Goal: Task Accomplishment & Management: Use online tool/utility

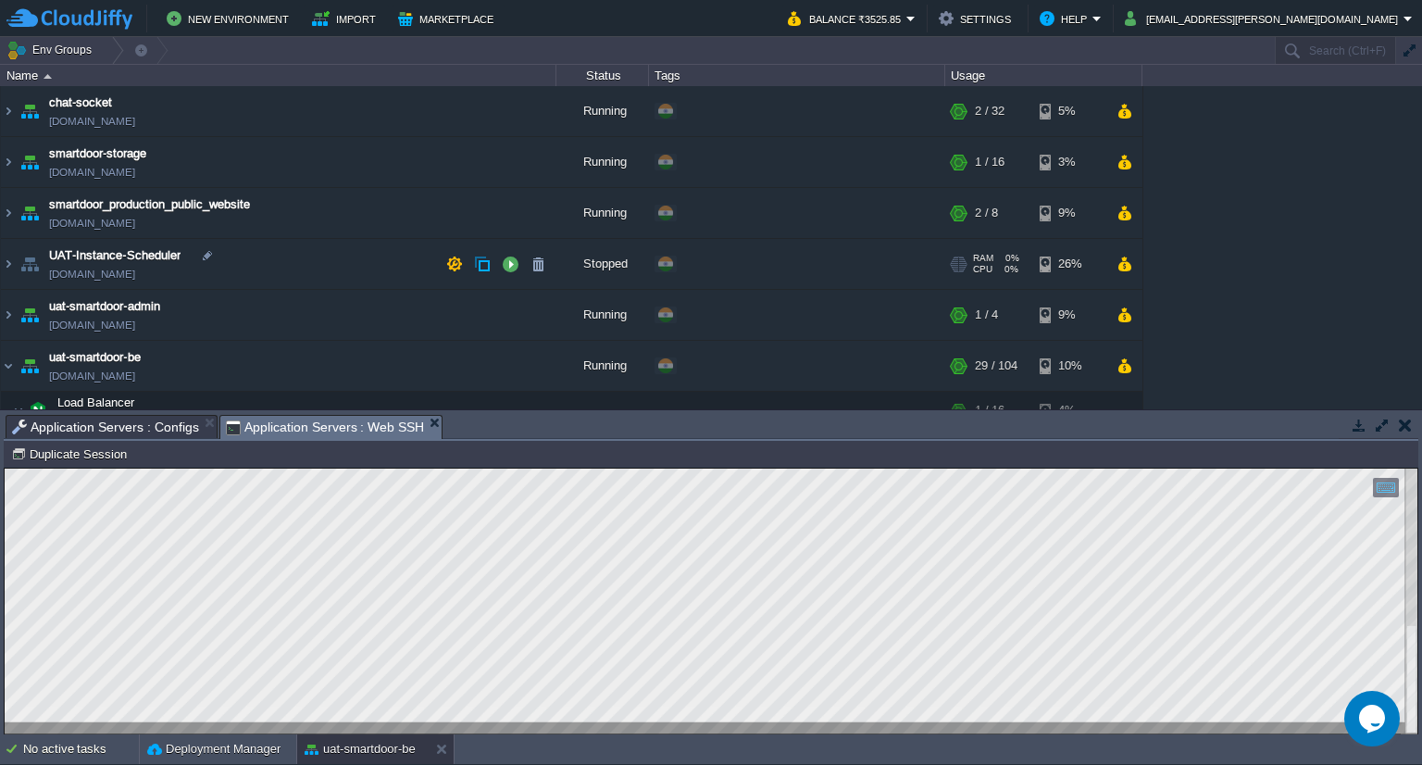
scroll to position [133, 0]
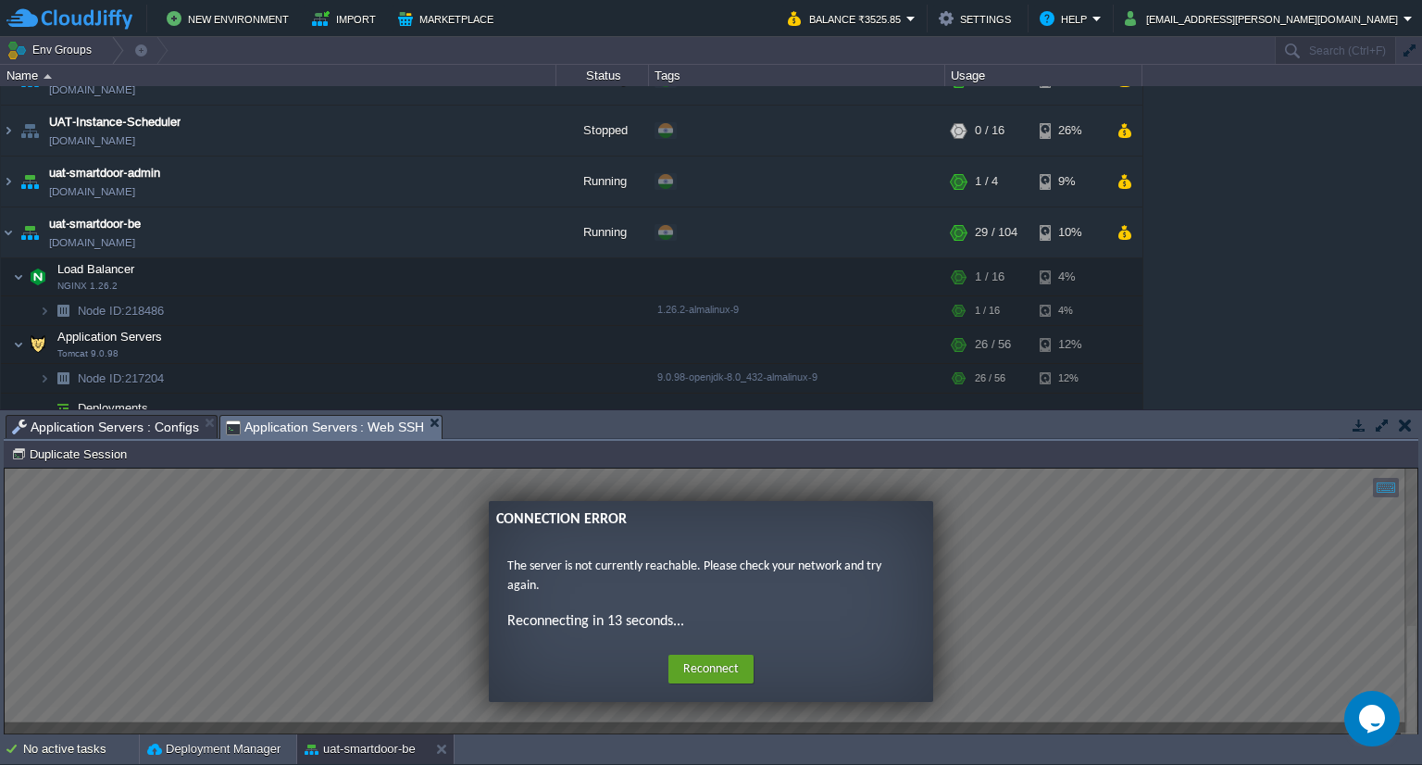
click at [981, 602] on ng-transclude "Connection Error The server is not currently reachable. Please check your netwo…" at bounding box center [711, 601] width 1413 height 201
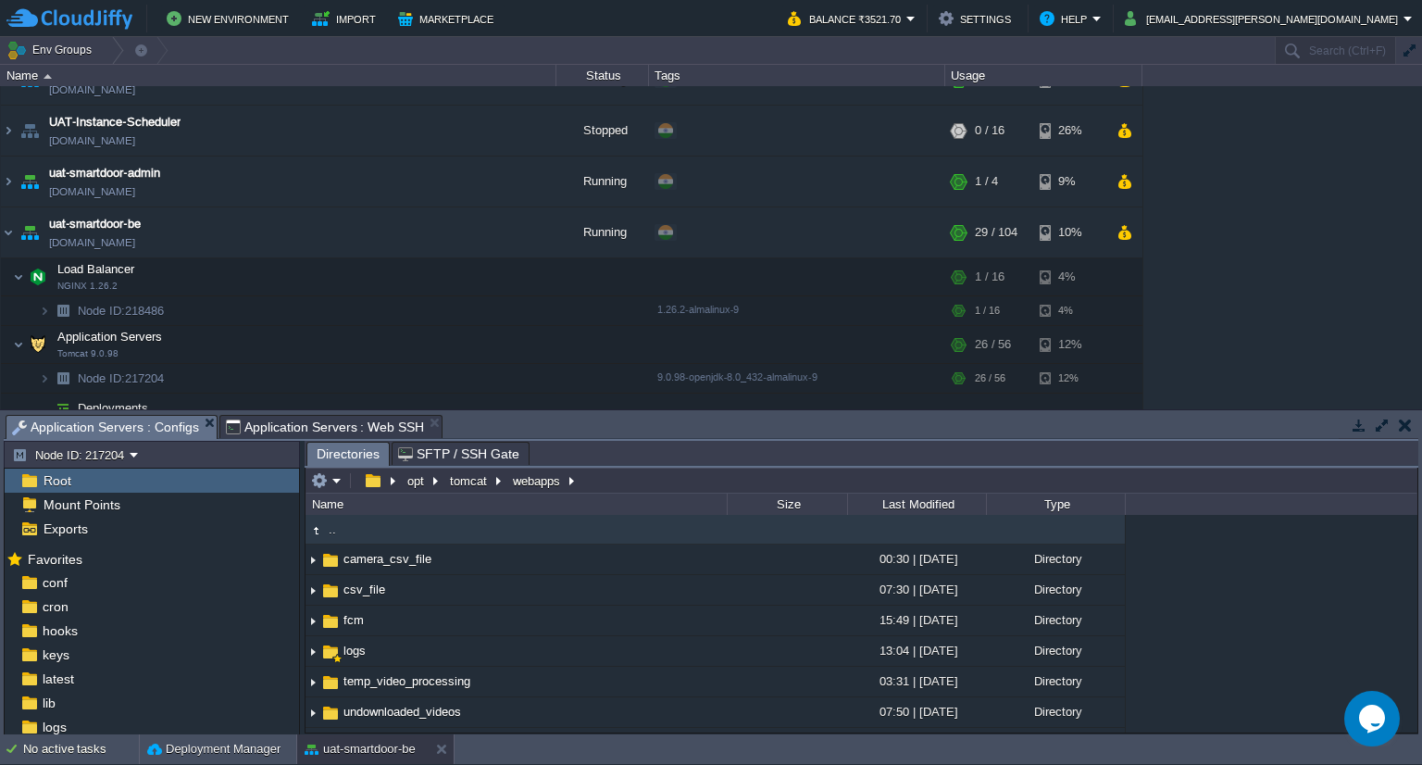
click at [111, 425] on span "Application Servers : Configs" at bounding box center [105, 427] width 187 height 23
click at [321, 485] on button "button" at bounding box center [319, 480] width 17 height 17
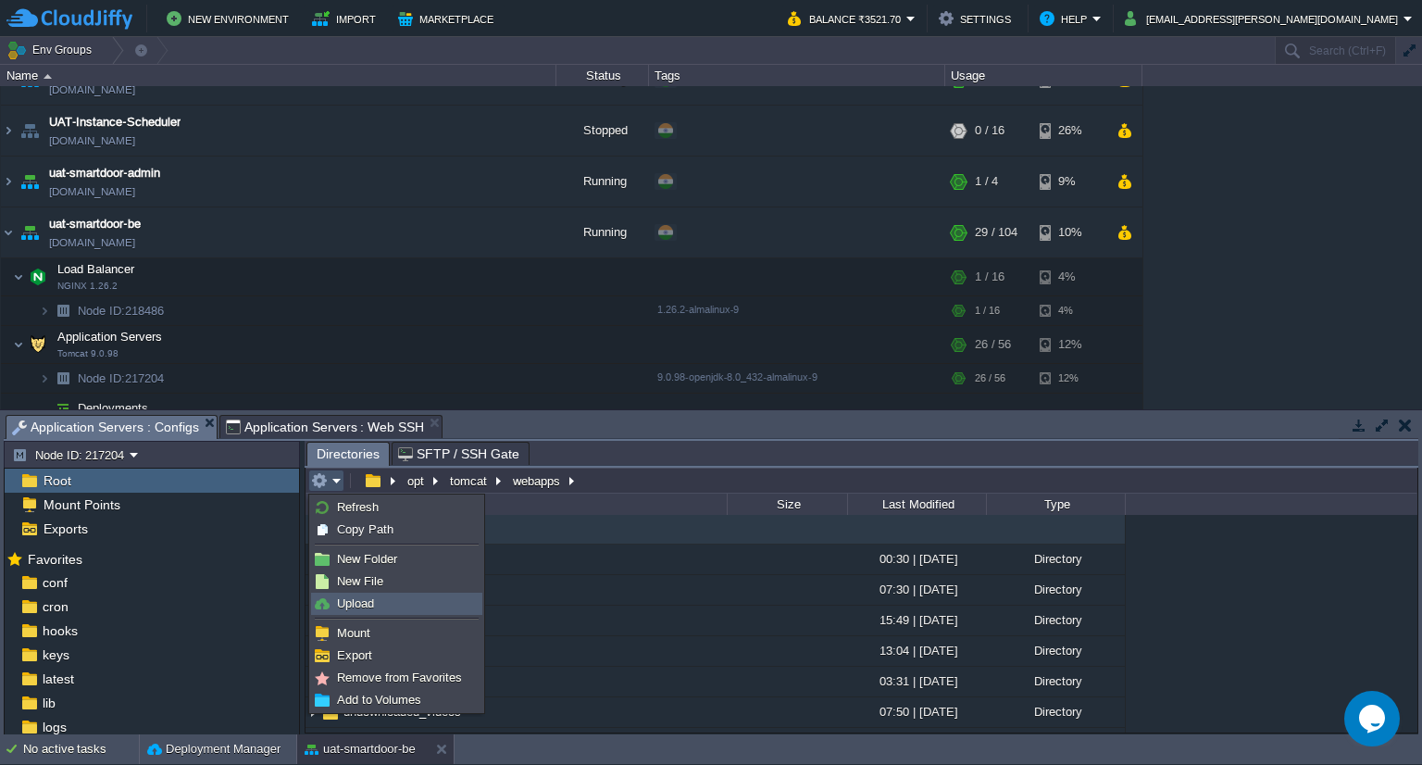
click at [369, 599] on span "Upload" at bounding box center [355, 603] width 37 height 14
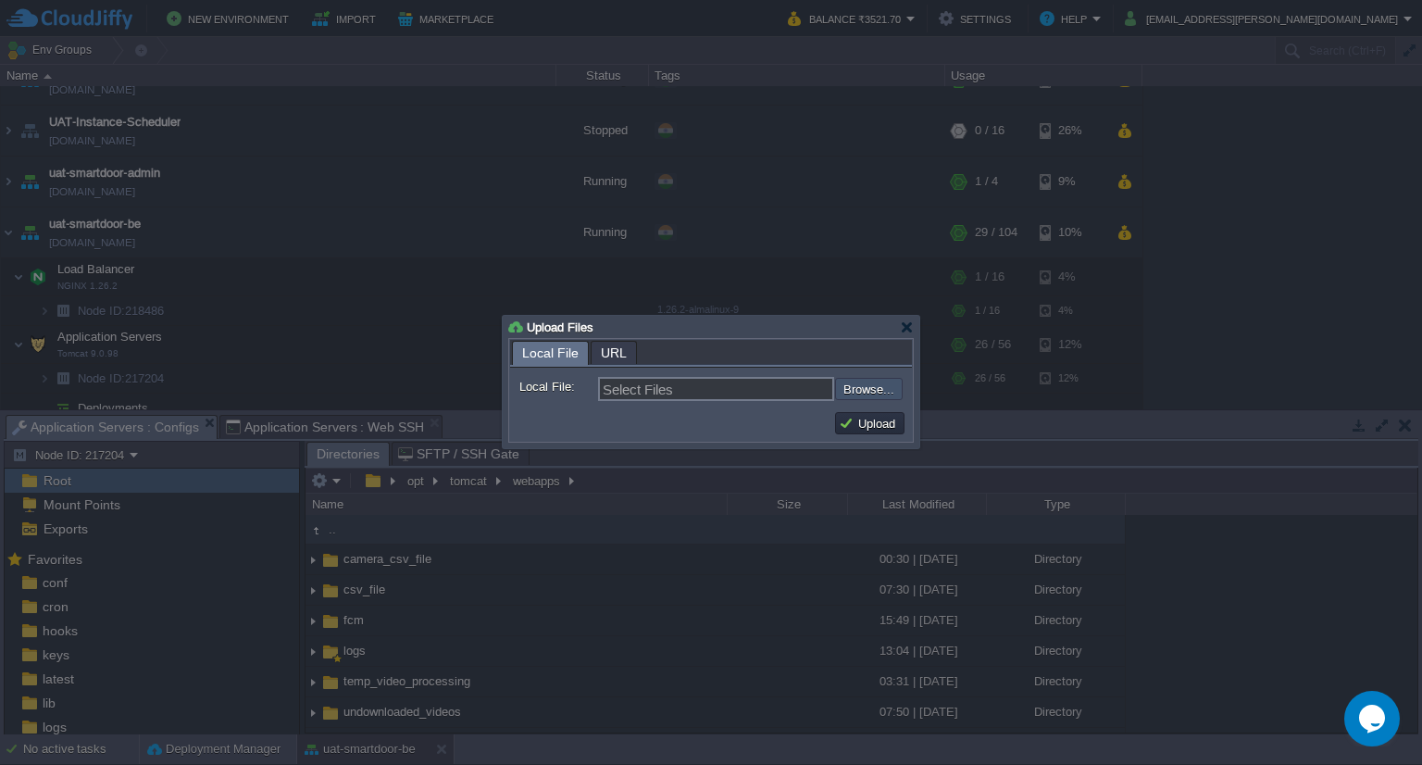
click at [852, 397] on input "file" at bounding box center [786, 389] width 234 height 22
type input "C:\fakepath\smartdoor-smartlockservice-1.1.1-SNAPSHOT.jar"
type input "smartdoor-smartlockservice-1.1.1-SNAPSHOT.jar"
click at [849, 417] on button "Upload" at bounding box center [870, 423] width 62 height 17
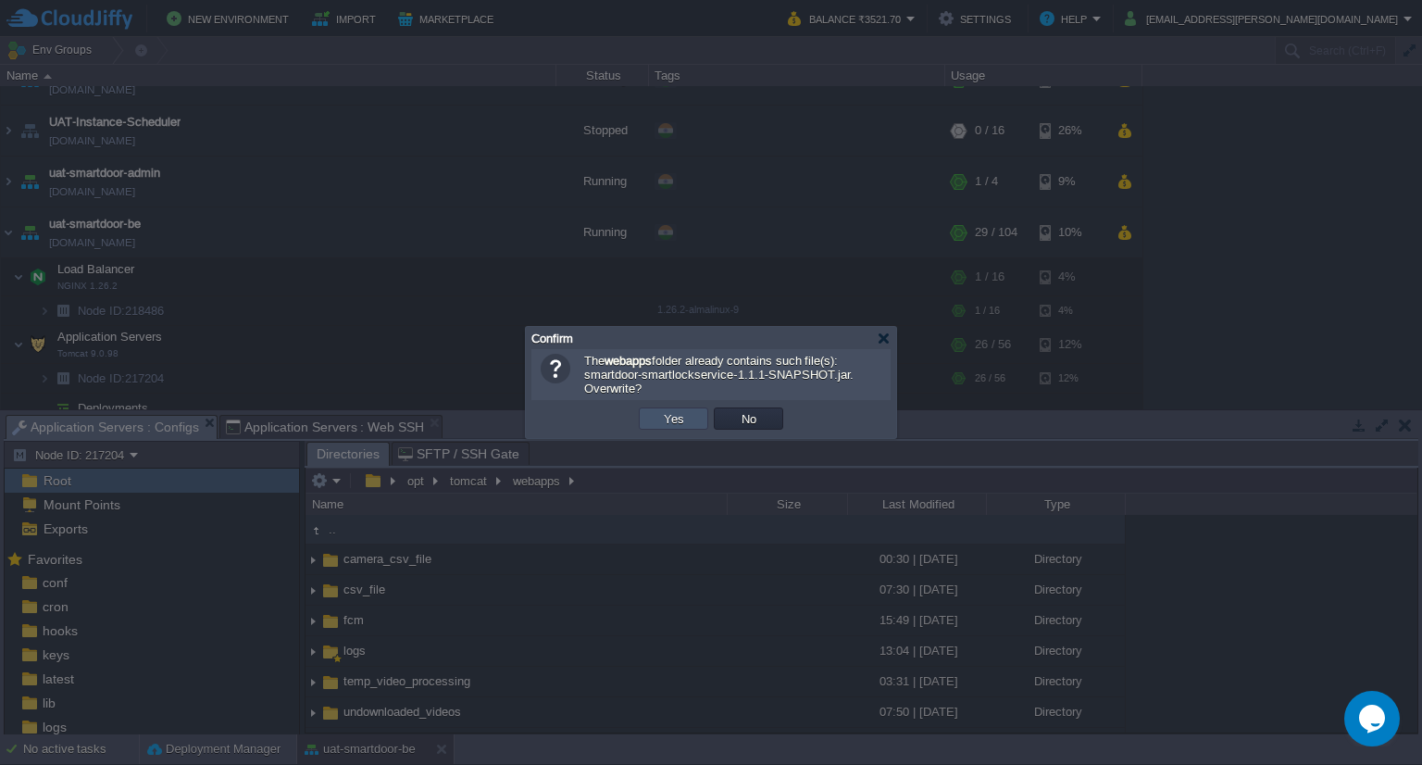
click at [684, 419] on button "Yes" at bounding box center [673, 418] width 31 height 17
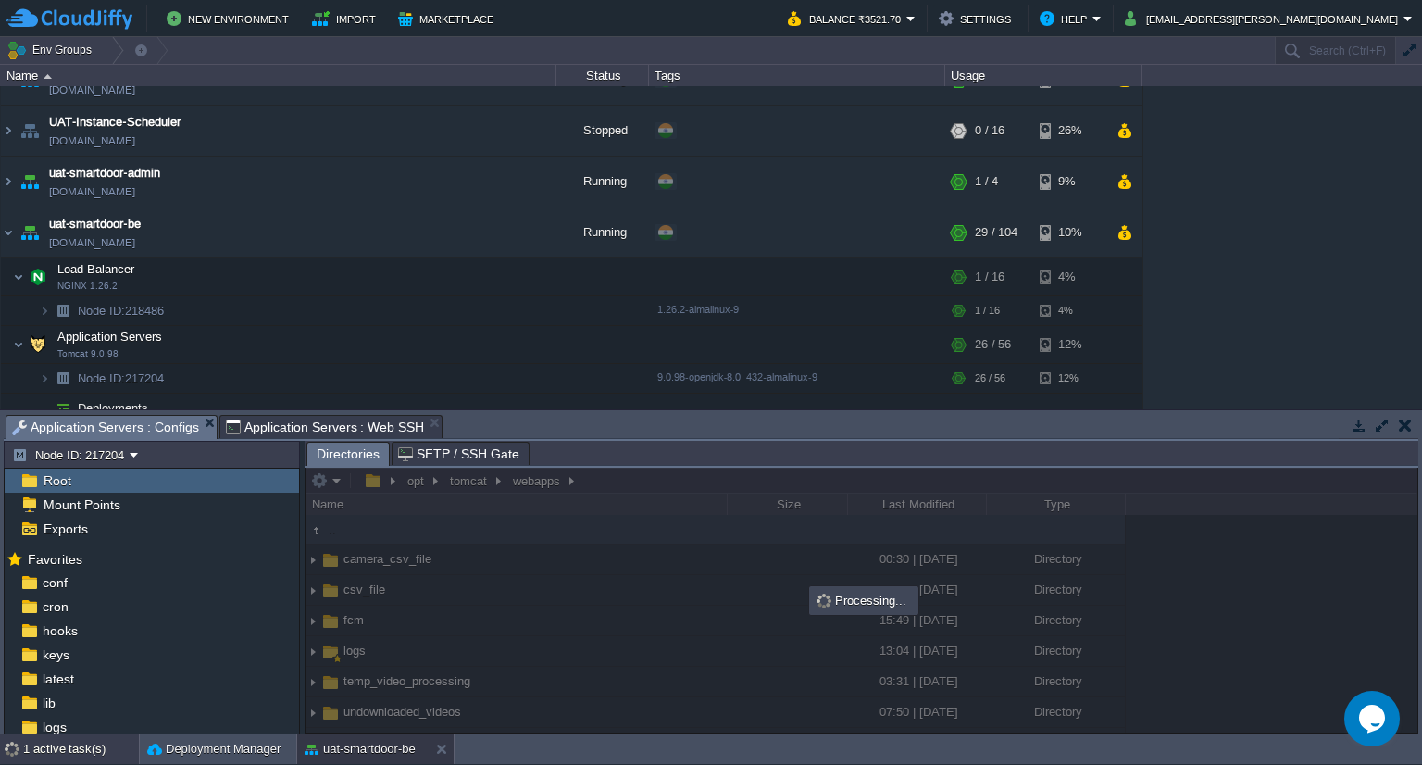
click at [101, 746] on div "1 active task(s)" at bounding box center [81, 749] width 116 height 30
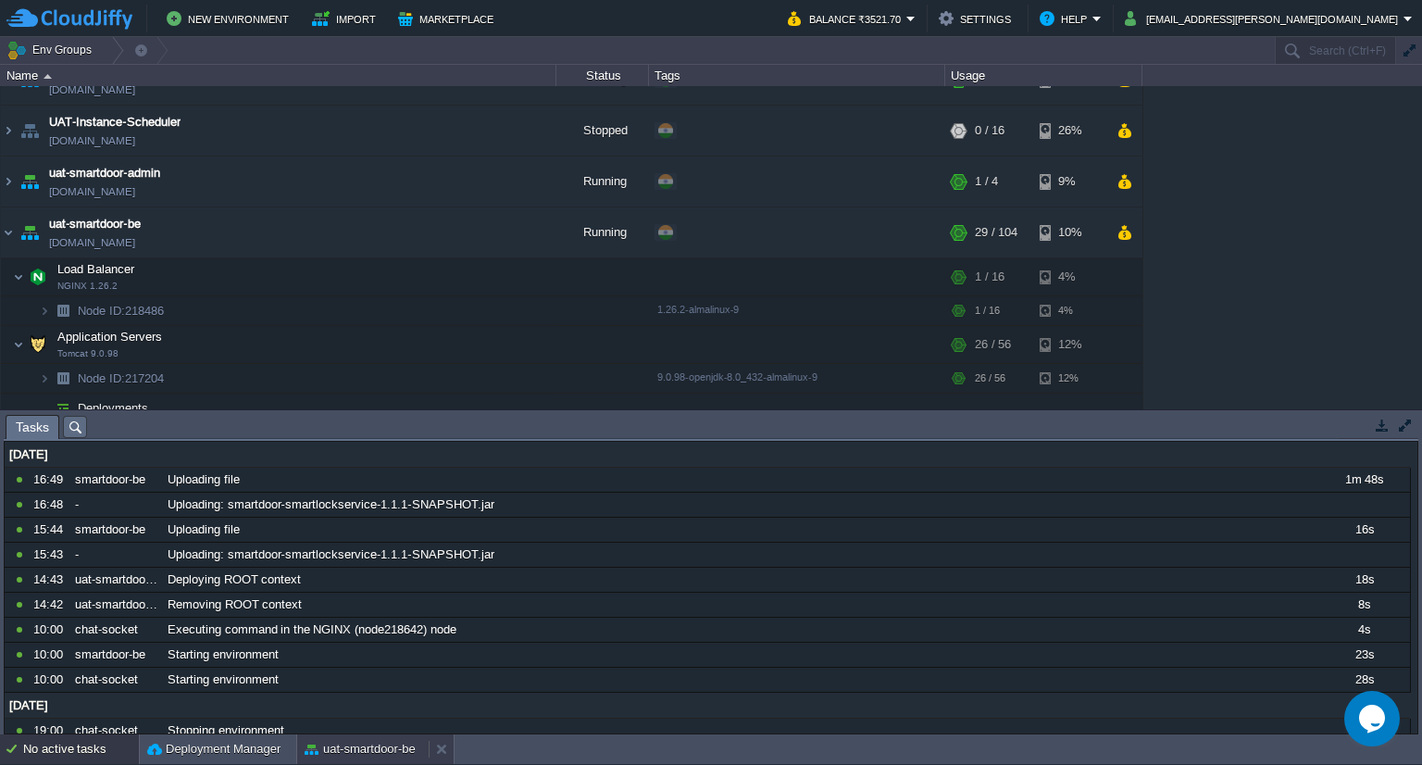
click at [389, 748] on button "uat-smartdoor-be" at bounding box center [360, 749] width 111 height 19
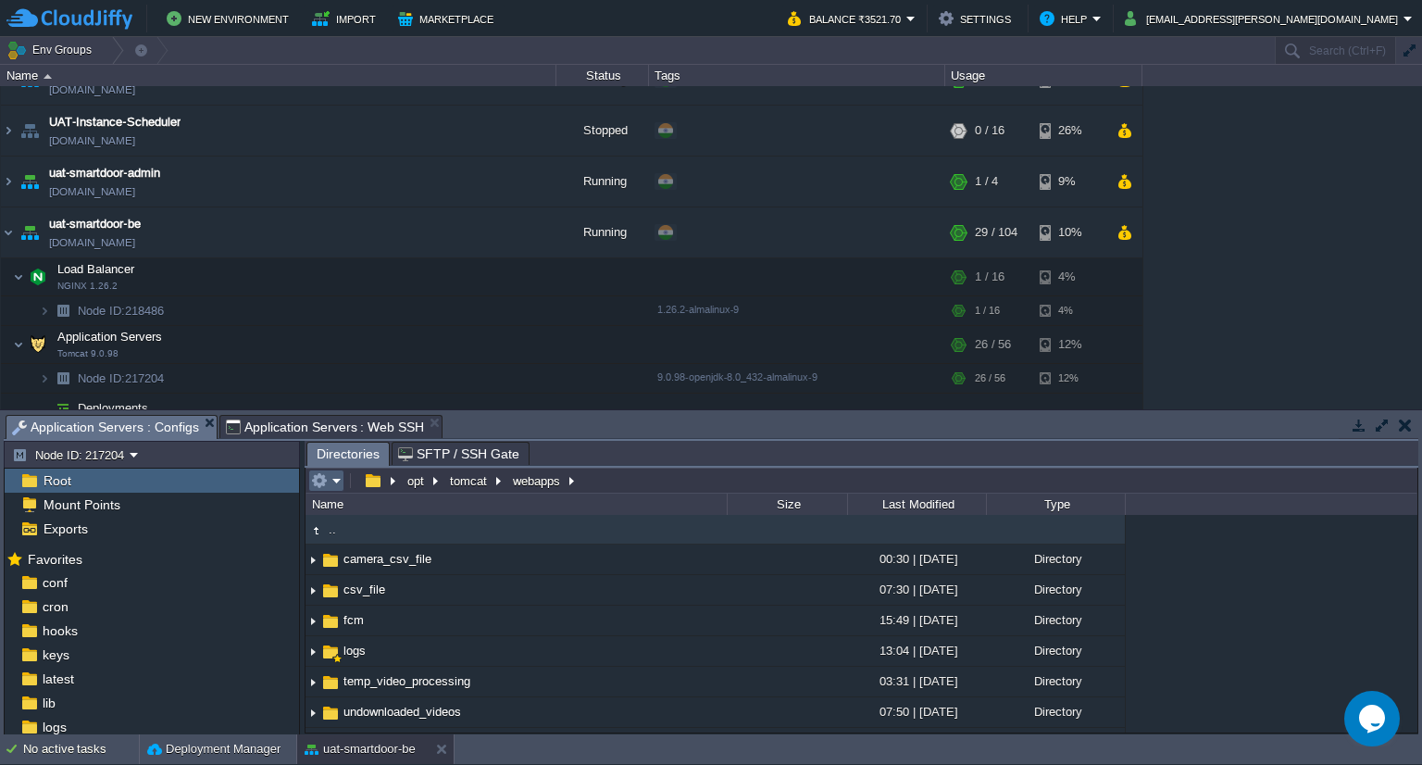
click at [331, 483] on em at bounding box center [326, 480] width 31 height 17
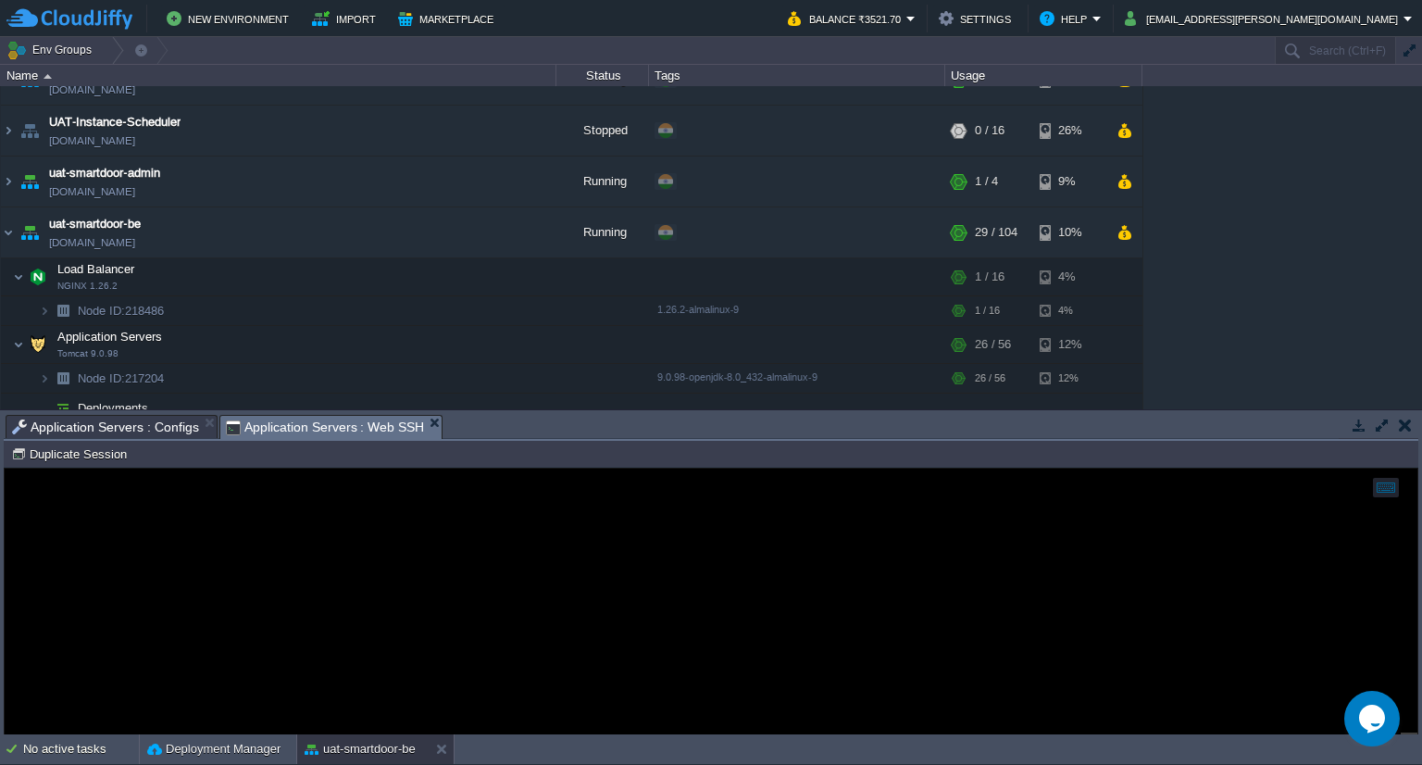
click at [331, 427] on span "Application Servers : Web SSH" at bounding box center [325, 427] width 199 height 23
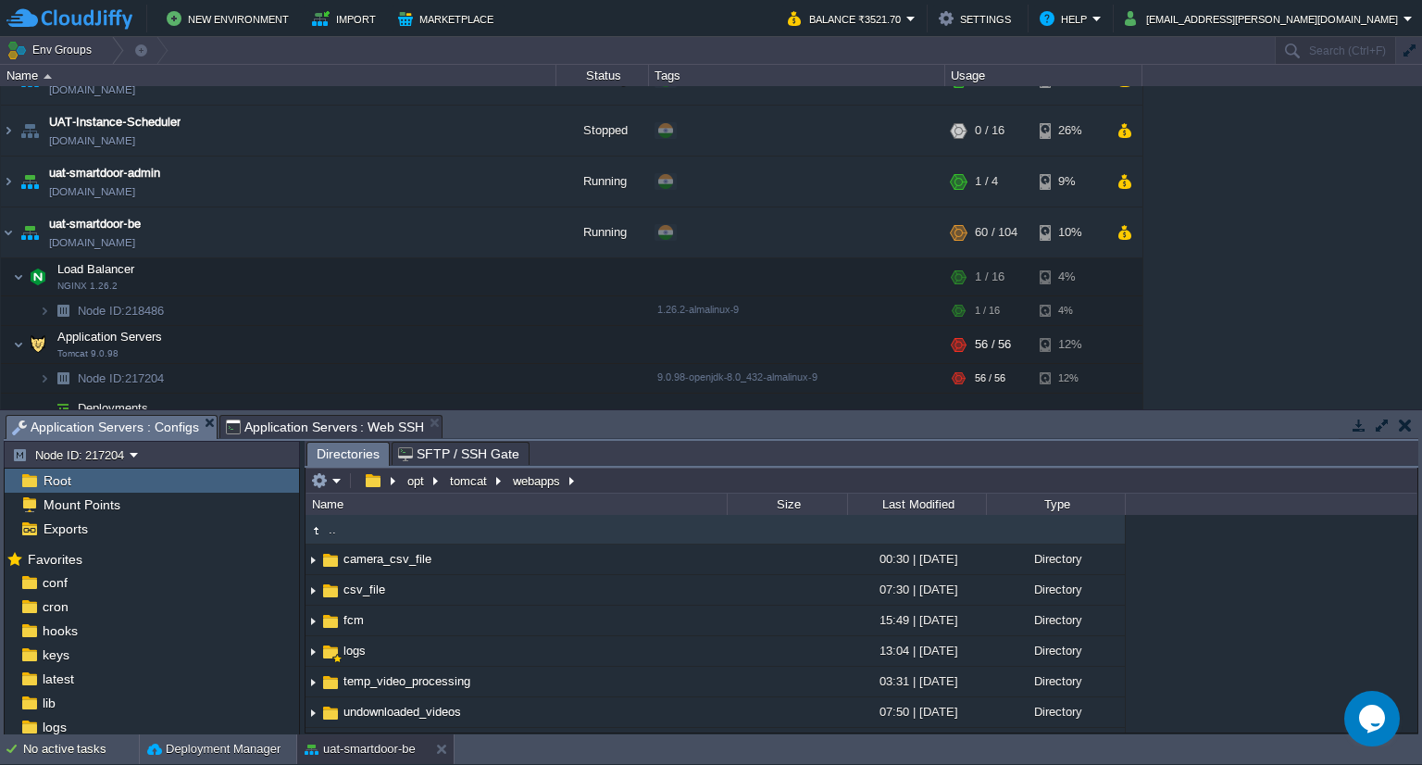
click at [130, 416] on span "Application Servers : Configs" at bounding box center [105, 427] width 187 height 23
click at [330, 475] on em at bounding box center [326, 480] width 31 height 17
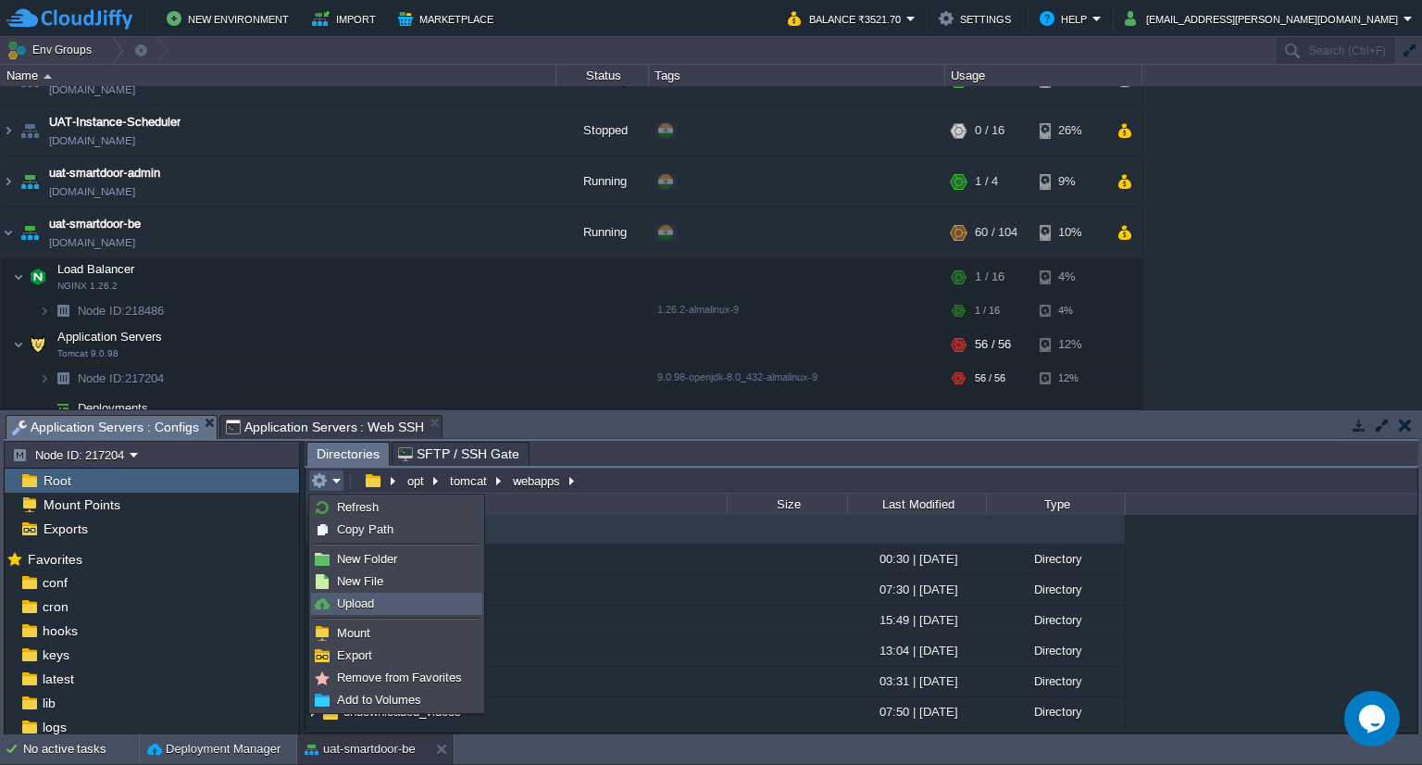
click at [370, 603] on span "Upload" at bounding box center [355, 603] width 37 height 14
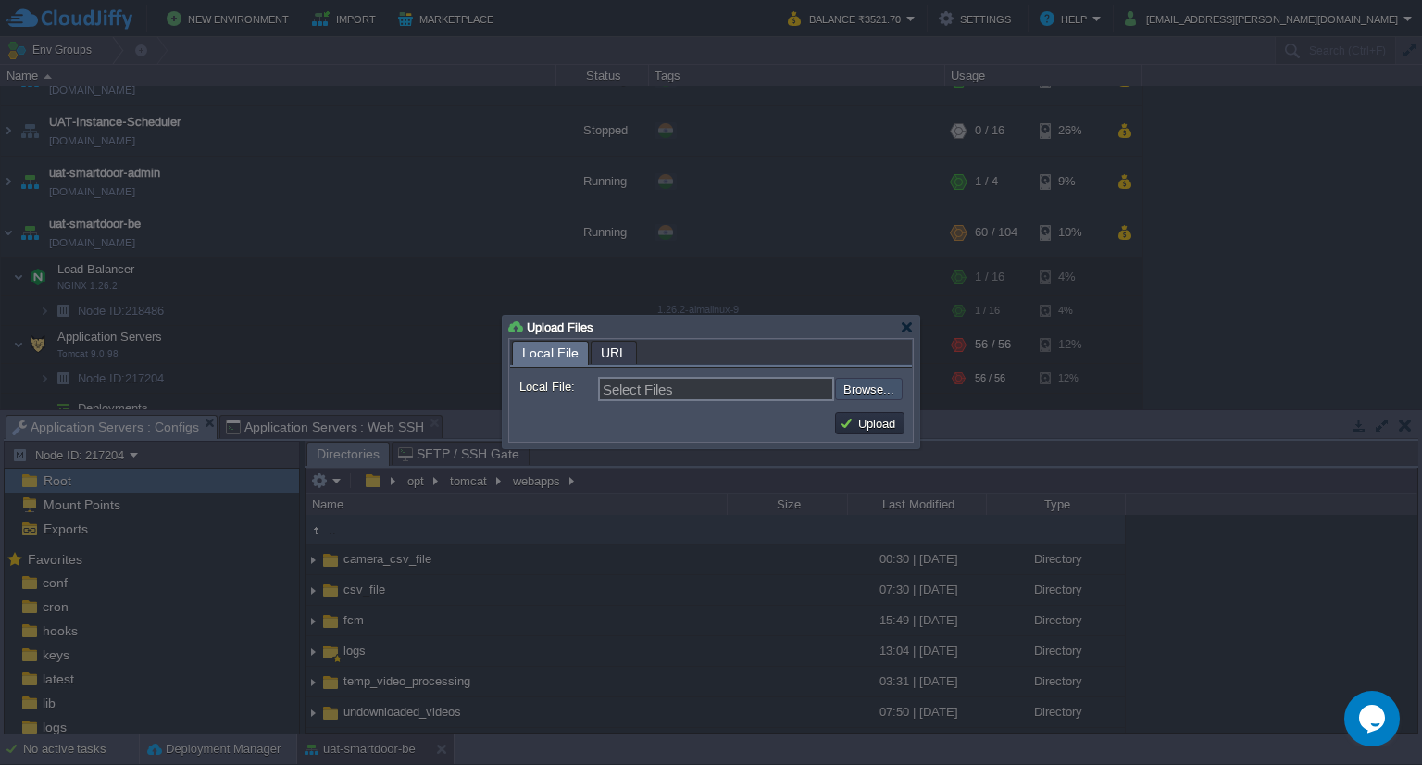
click at [854, 396] on input "file" at bounding box center [786, 389] width 234 height 22
type input "C:\fakepath\smartdoor-smartlockservice-1.1.1-SNAPSHOT.jar"
type input "smartdoor-smartlockservice-1.1.1-SNAPSHOT.jar"
click at [896, 423] on button "Upload" at bounding box center [870, 423] width 62 height 17
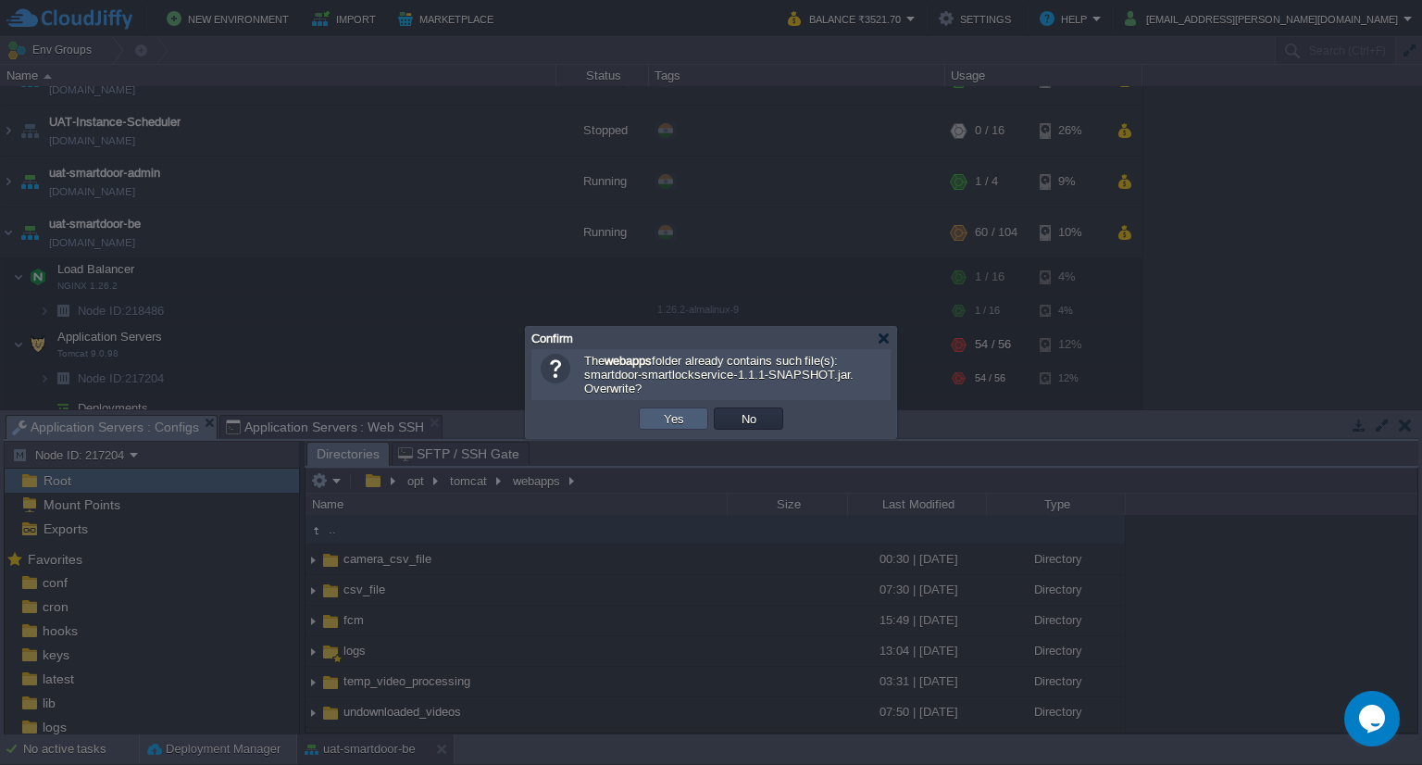
click at [656, 419] on td "Yes" at bounding box center [673, 418] width 69 height 22
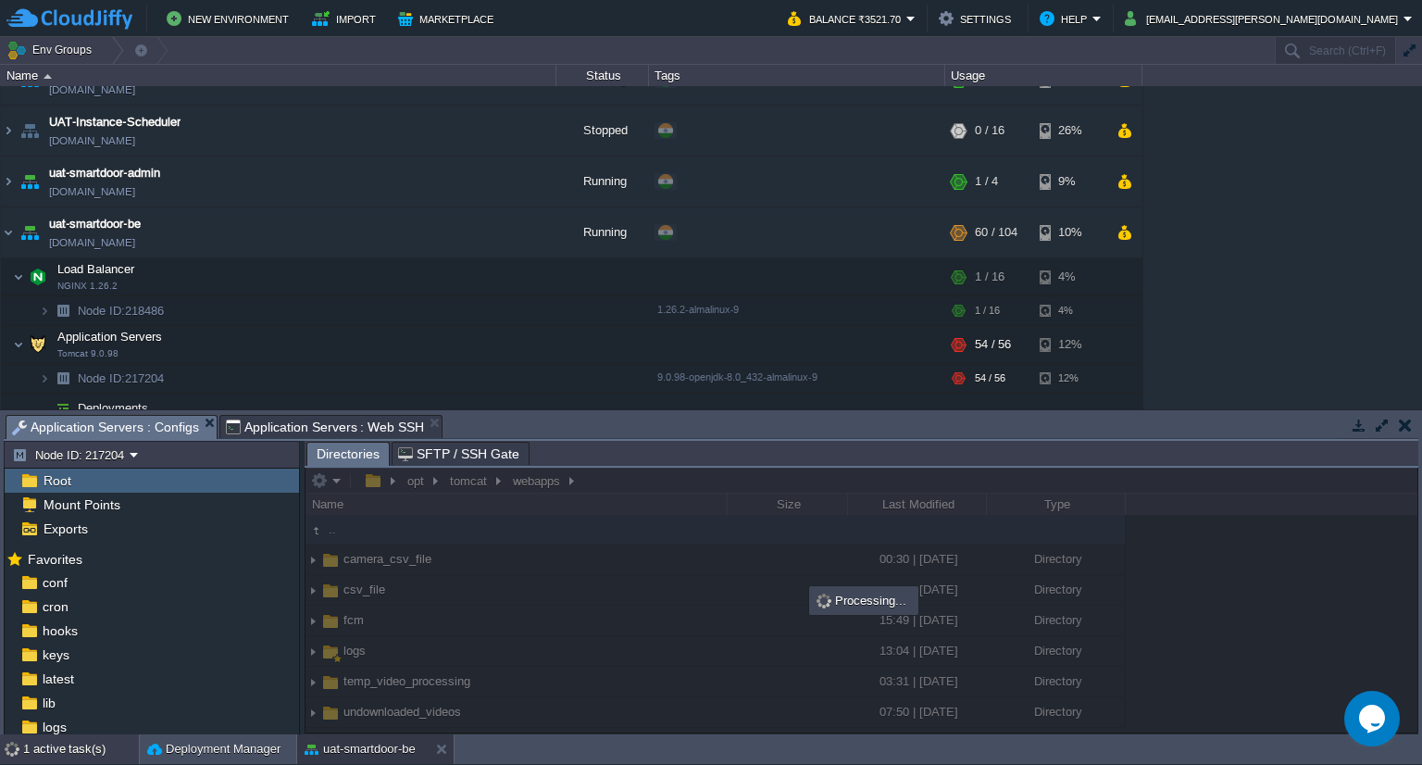
click at [95, 743] on div "1 active task(s)" at bounding box center [81, 749] width 116 height 30
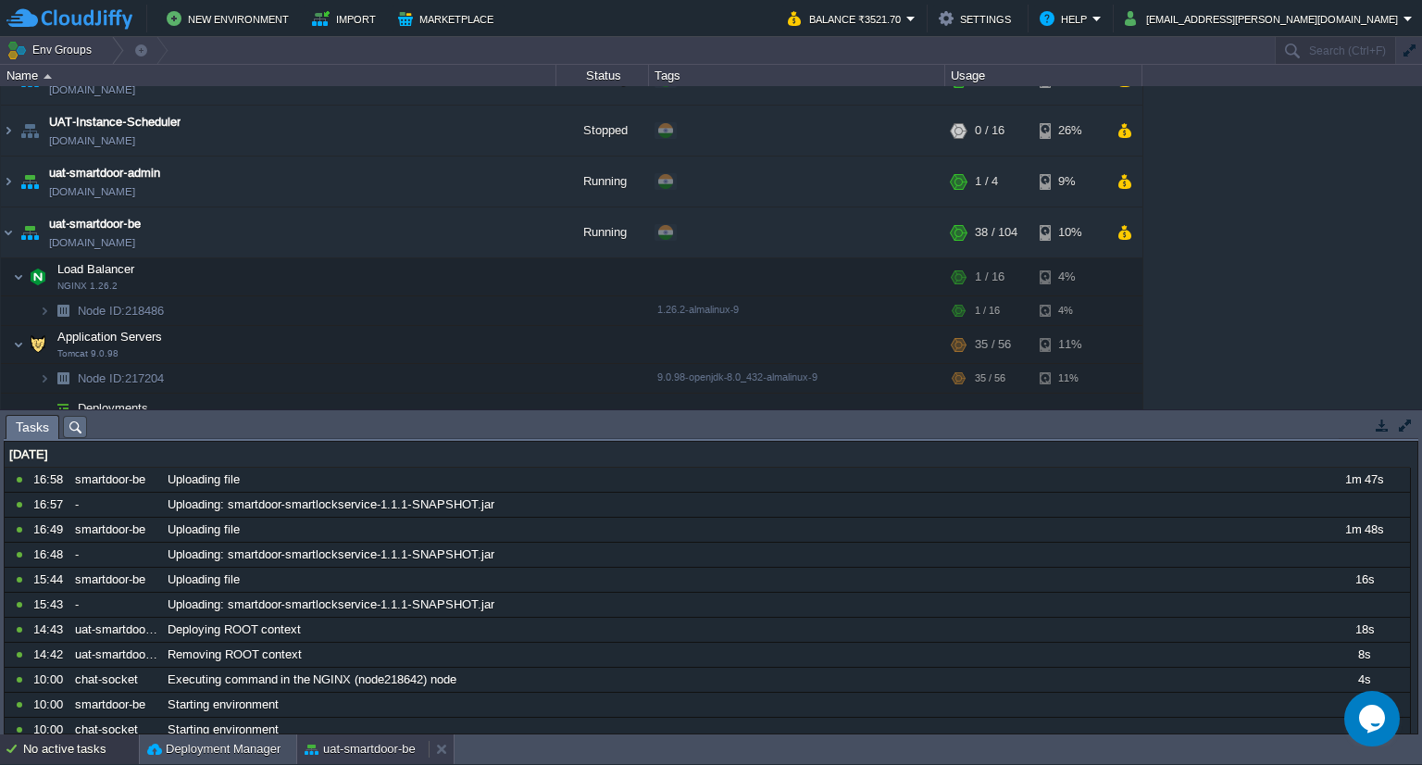
click at [405, 738] on div "uat-smartdoor-be" at bounding box center [362, 749] width 131 height 30
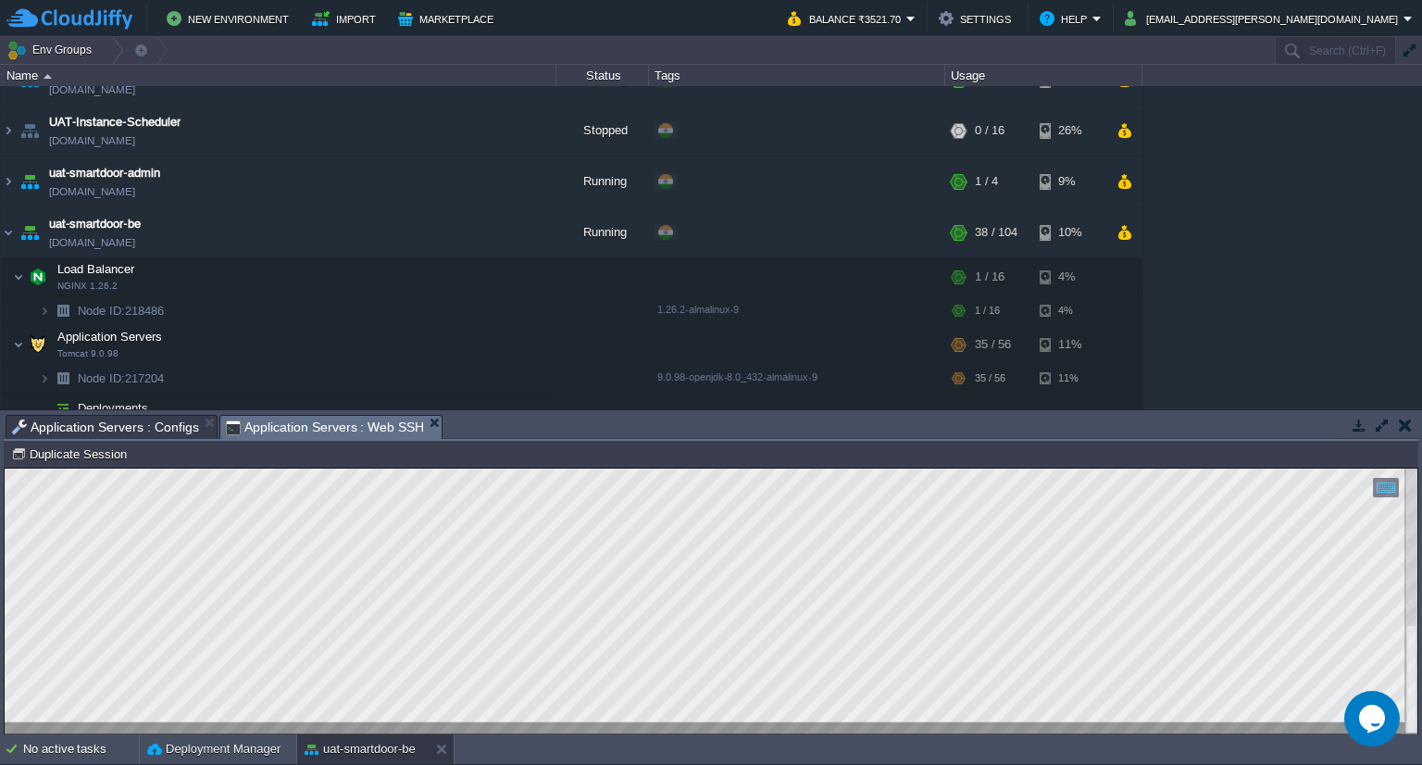
click at [330, 422] on span "Application Servers : Web SSH" at bounding box center [325, 427] width 199 height 23
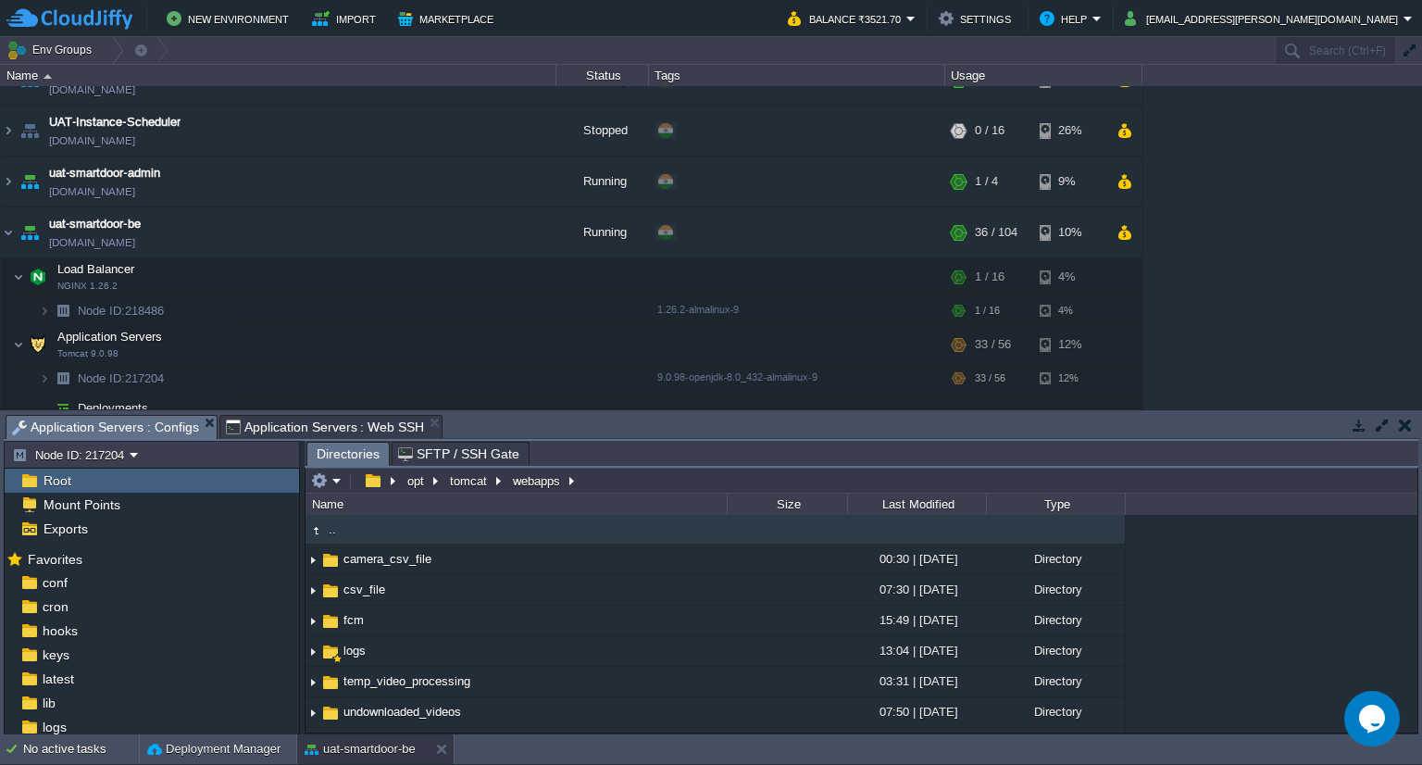
click at [165, 428] on span "Application Servers : Configs" at bounding box center [105, 427] width 187 height 23
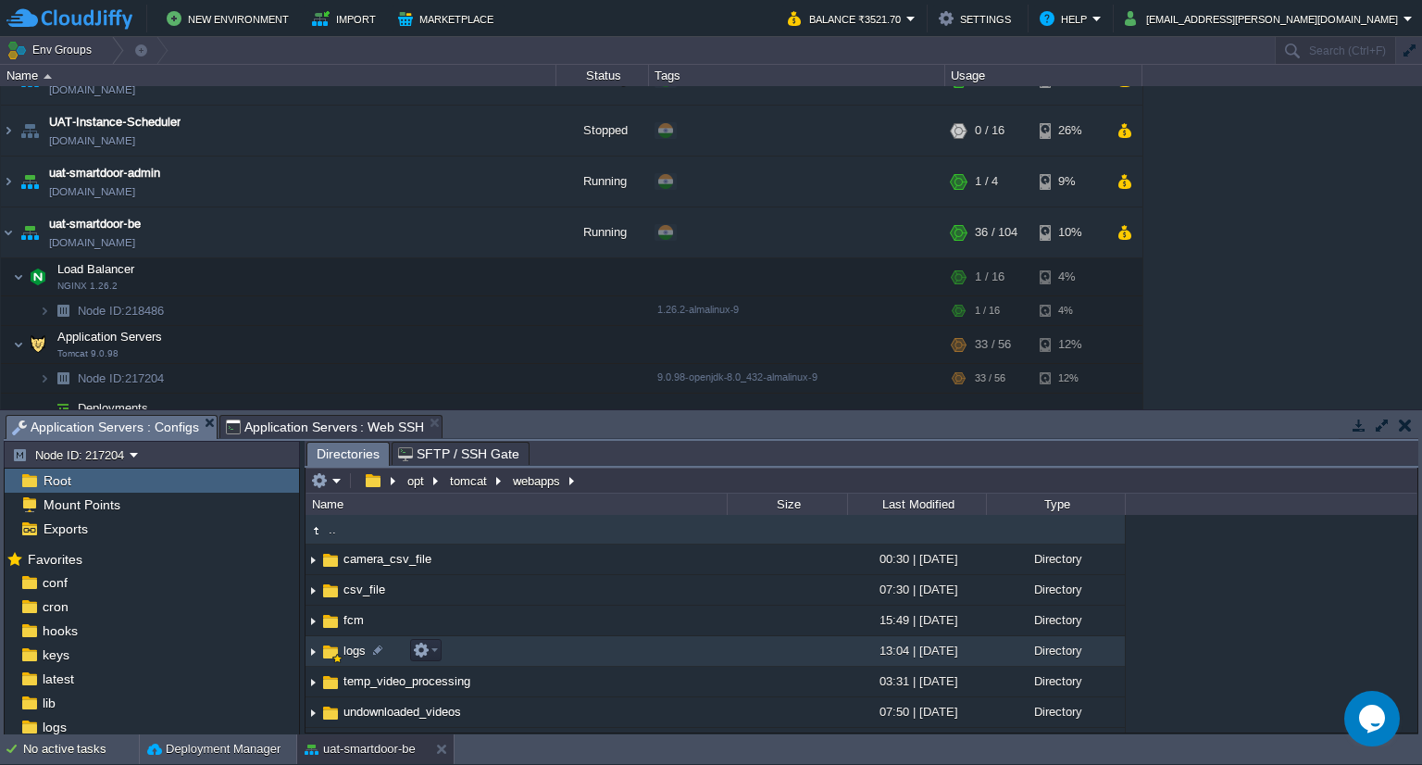
click at [359, 653] on span "logs" at bounding box center [355, 651] width 28 height 16
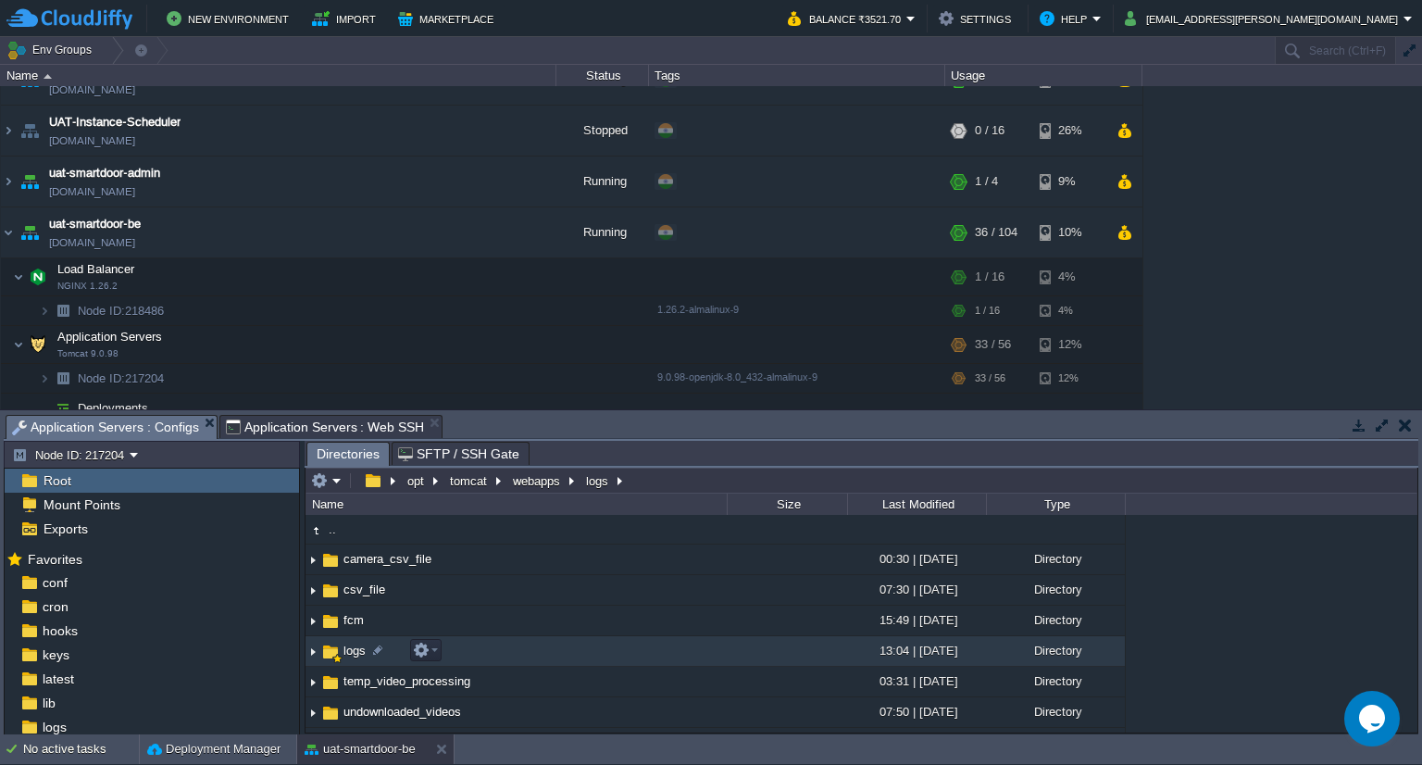
click at [359, 653] on span "logs" at bounding box center [355, 651] width 28 height 16
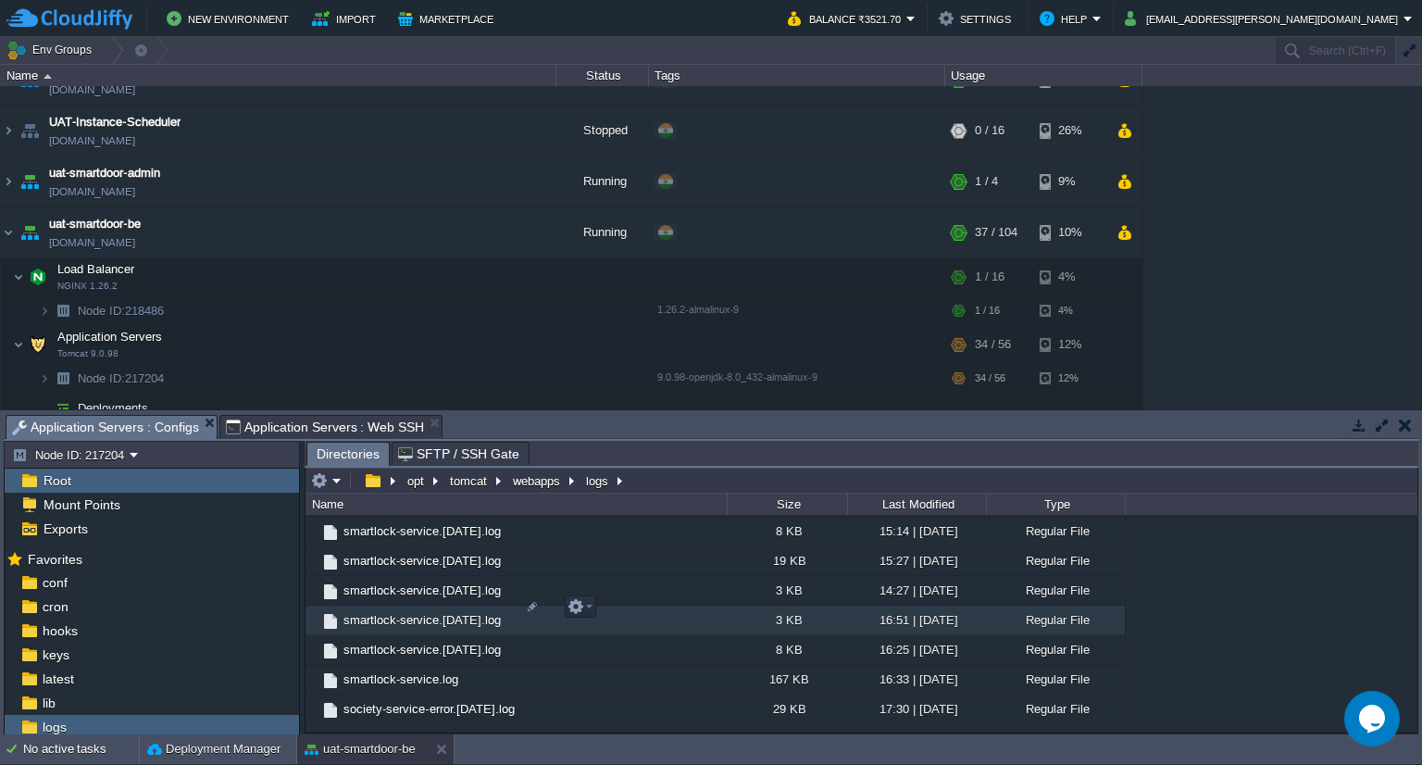
scroll to position [1984, 0]
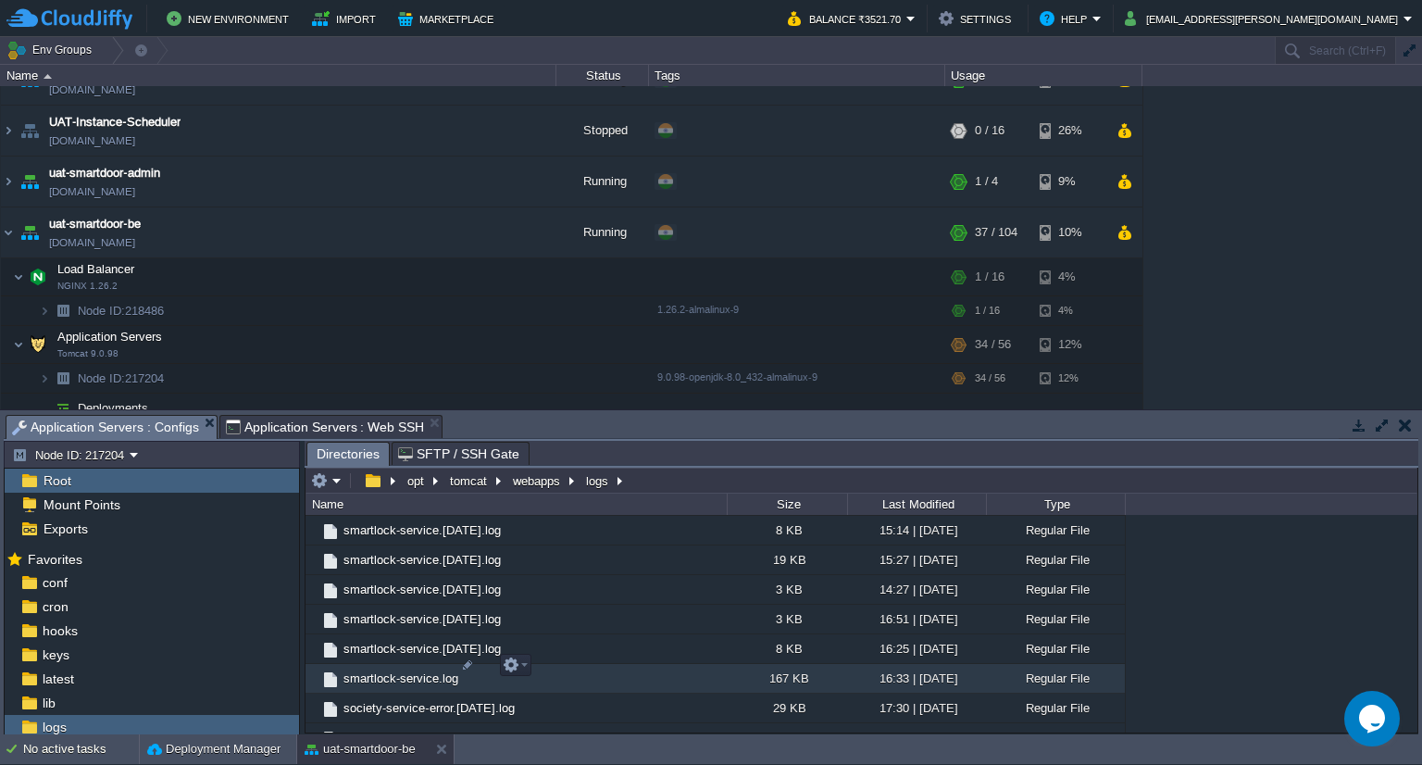
click at [410, 670] on span "smartlock-service.log" at bounding box center [401, 678] width 120 height 16
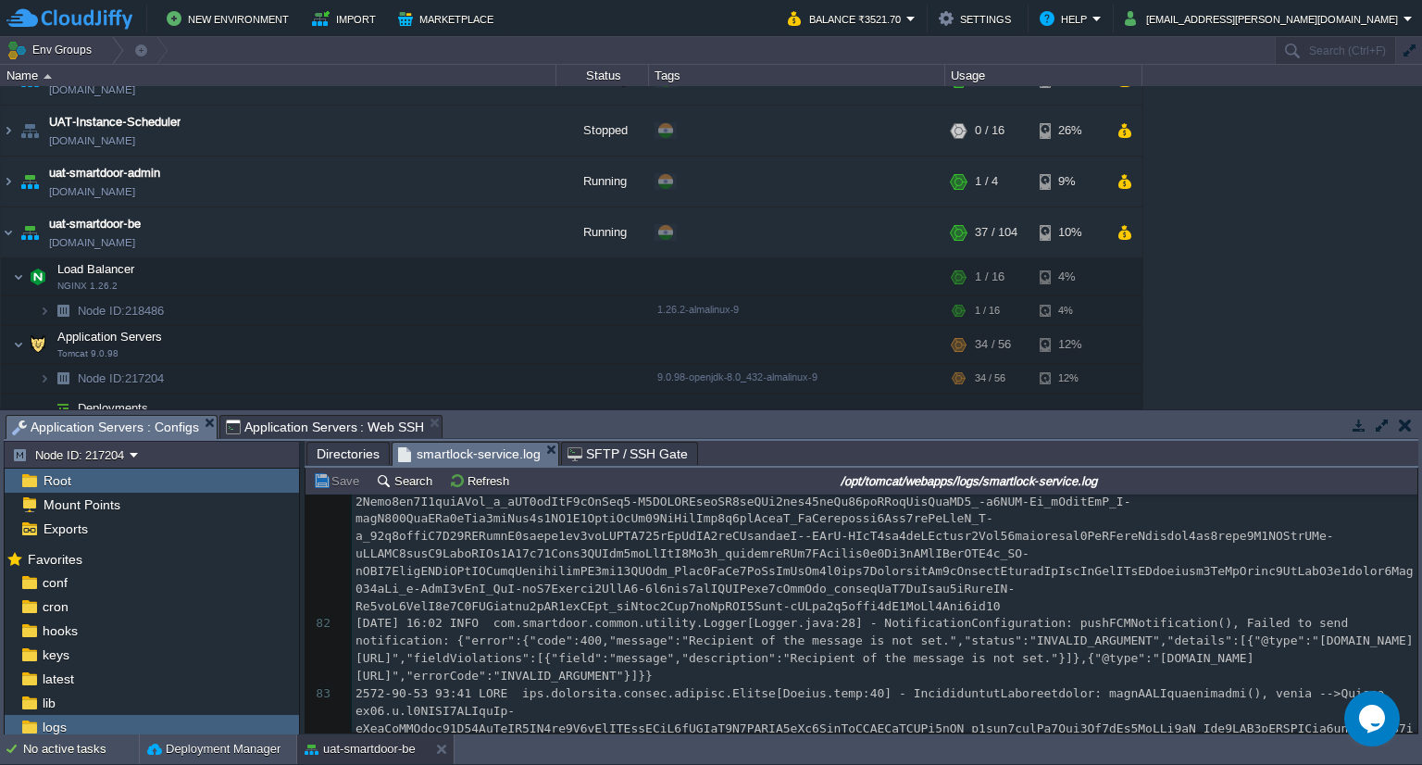
scroll to position [0, 0]
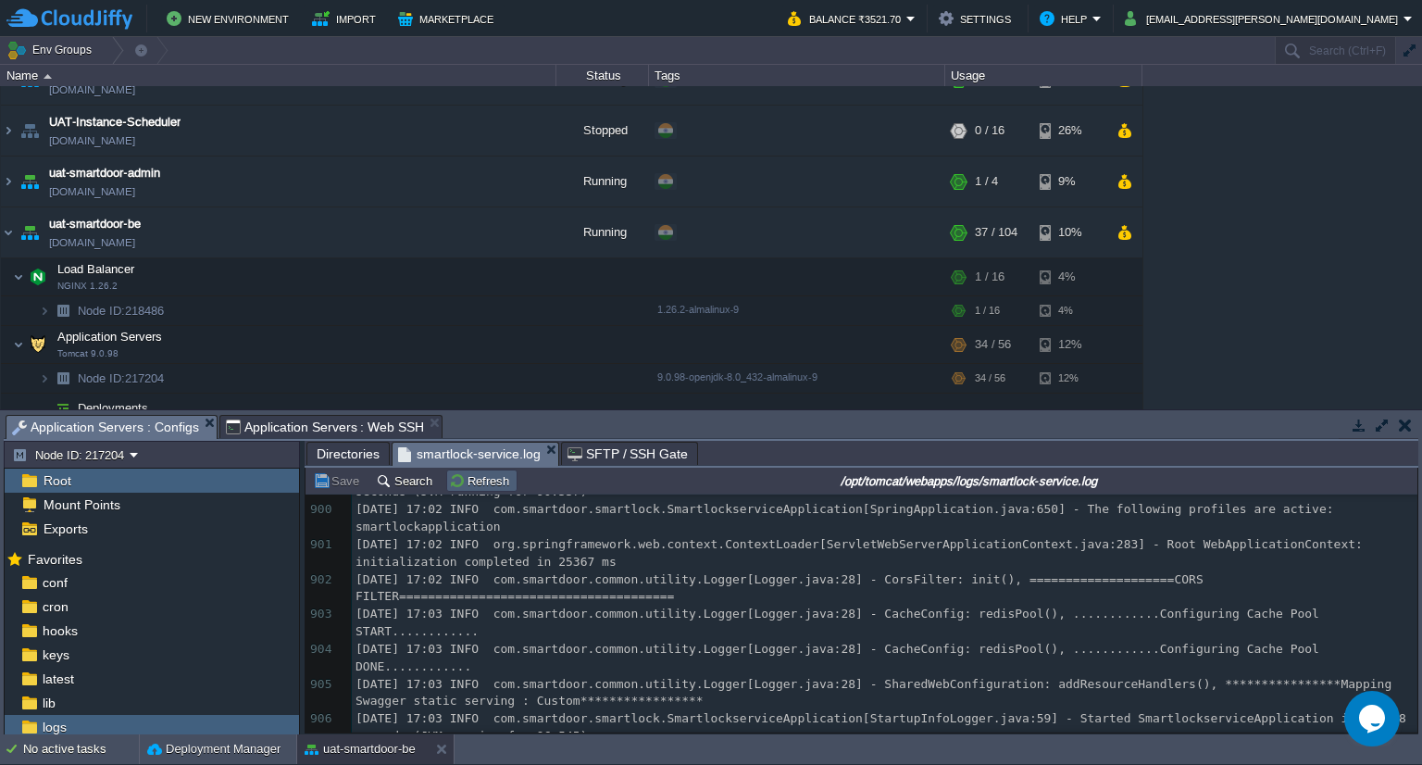
click at [468, 492] on td "Refresh" at bounding box center [481, 480] width 71 height 22
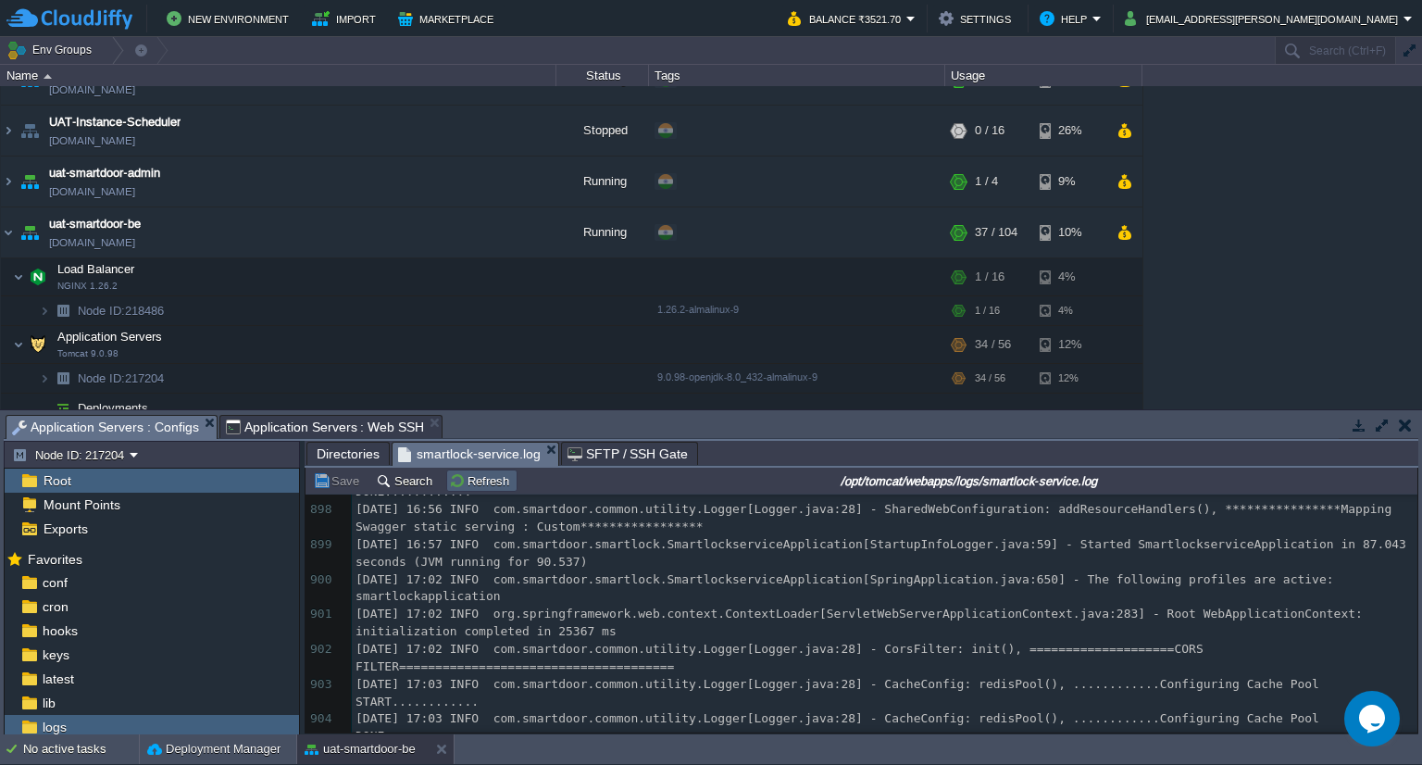
click at [468, 492] on td "Refresh" at bounding box center [481, 480] width 71 height 22
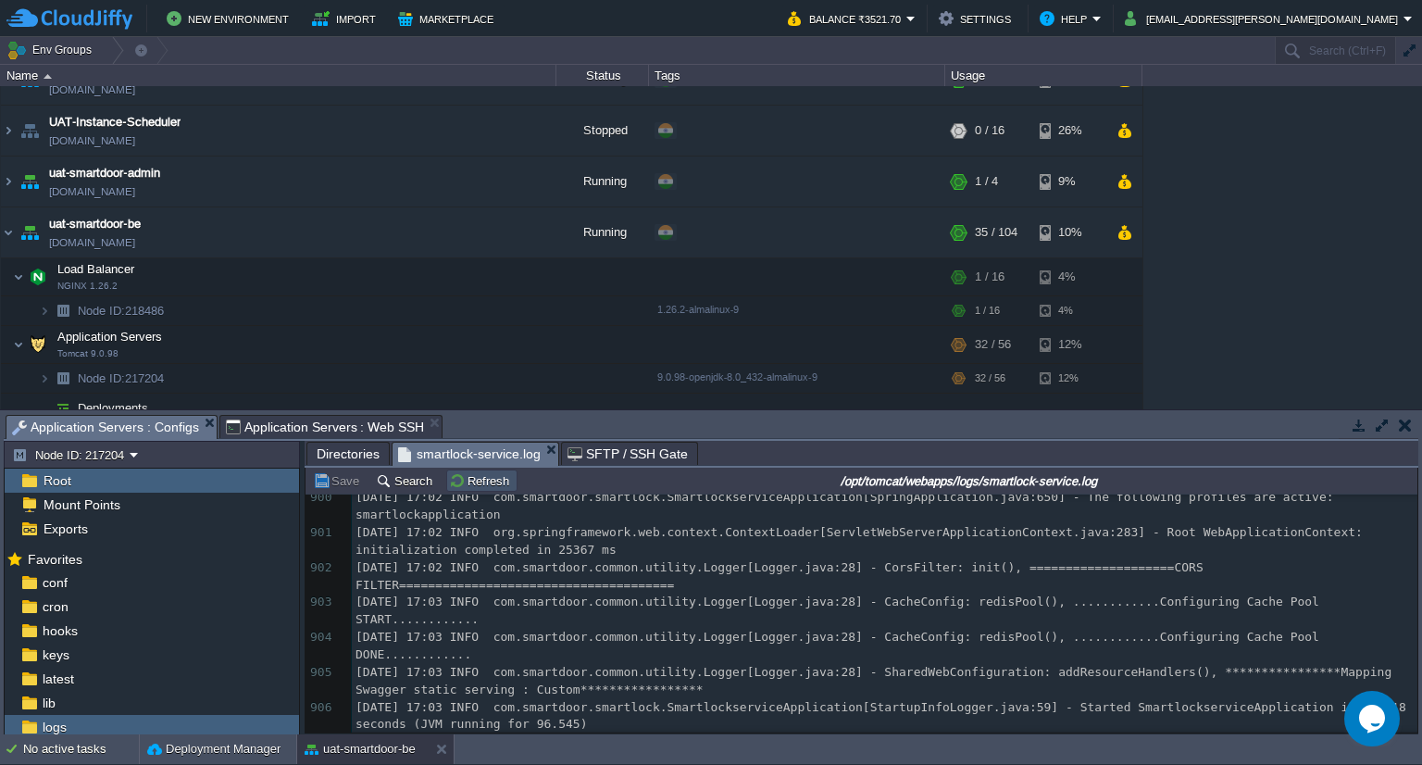
click at [453, 474] on button "Refresh" at bounding box center [482, 480] width 66 height 17
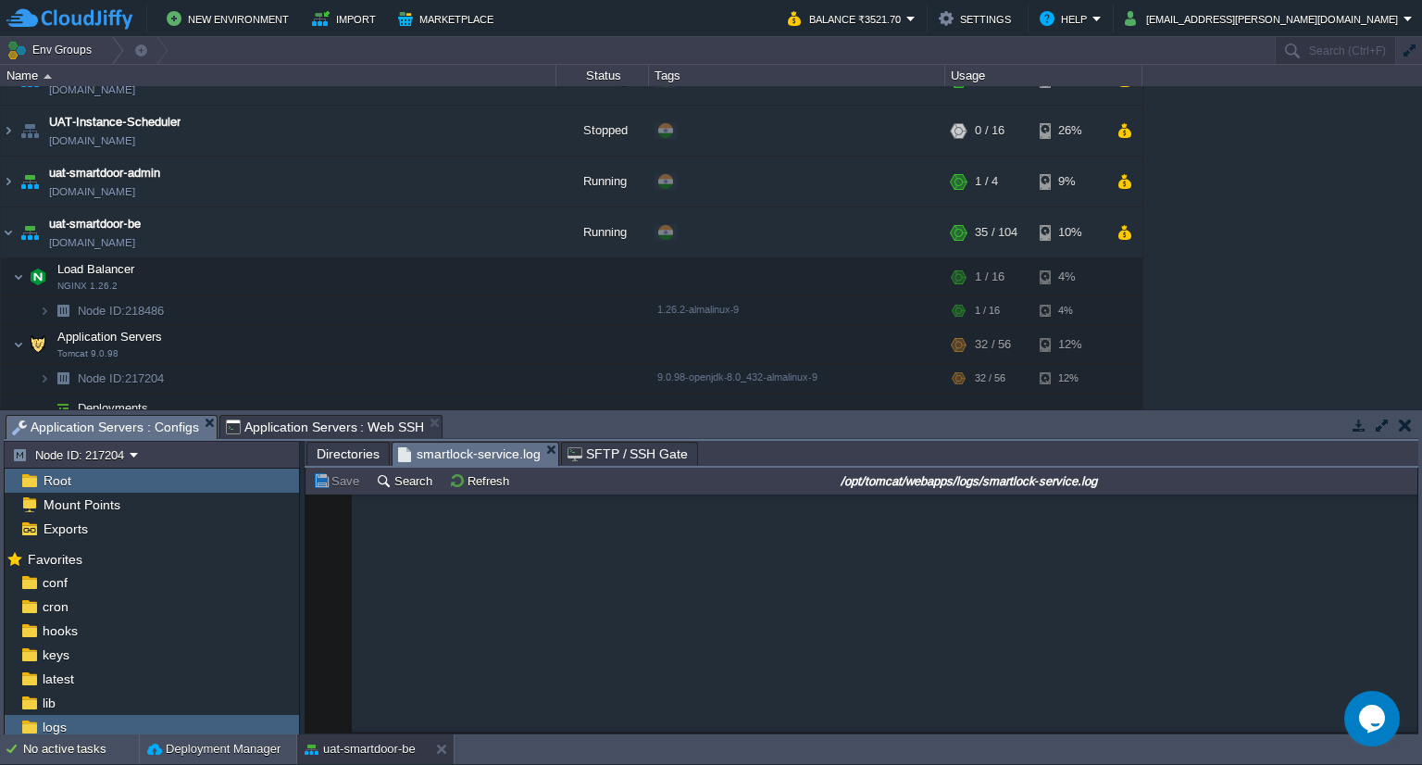
scroll to position [26406, 0]
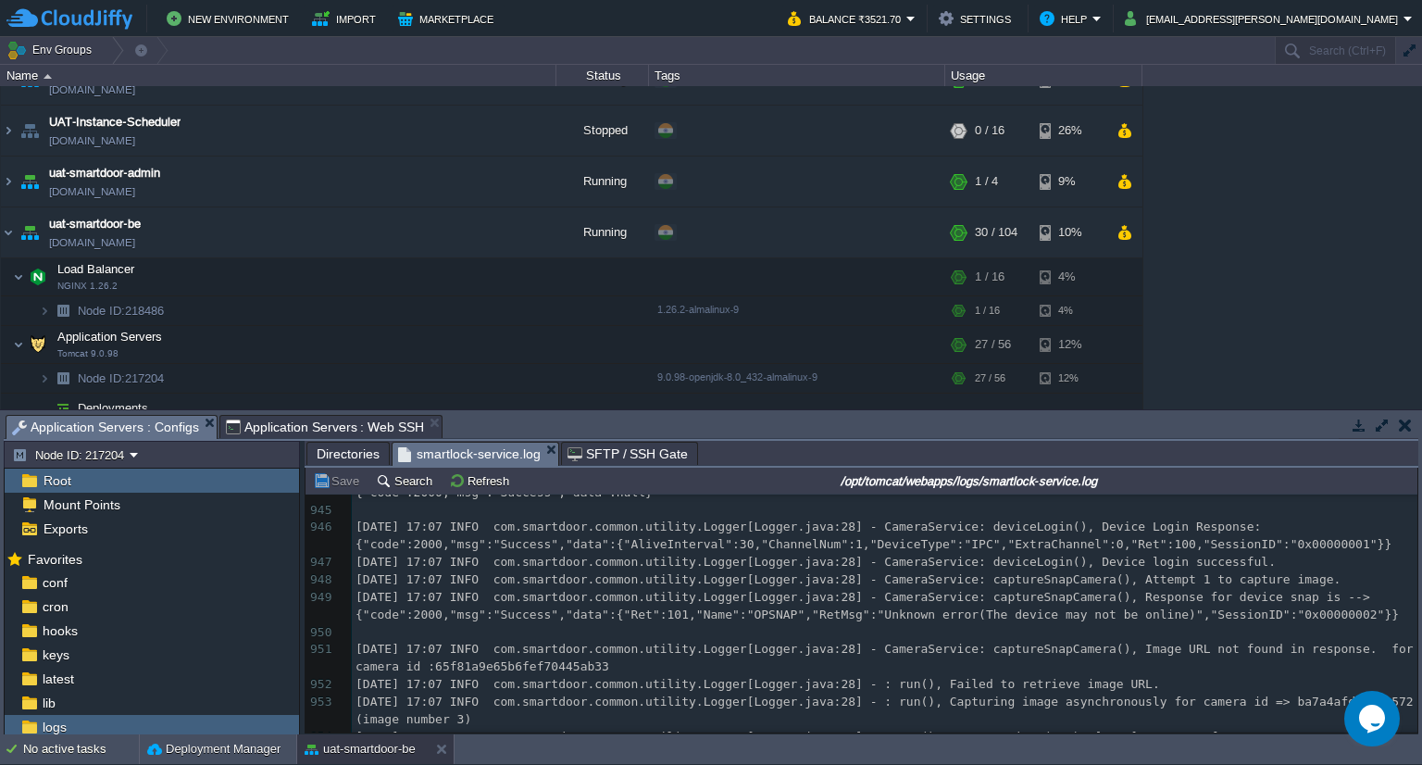
click at [1064, 645] on div "955 [DATE] 13:33 INFO com.smartdoor.smartlock.SmartlockserviceApplication[Sprin…" at bounding box center [885, 213] width 1066 height 1099
type textarea "image"
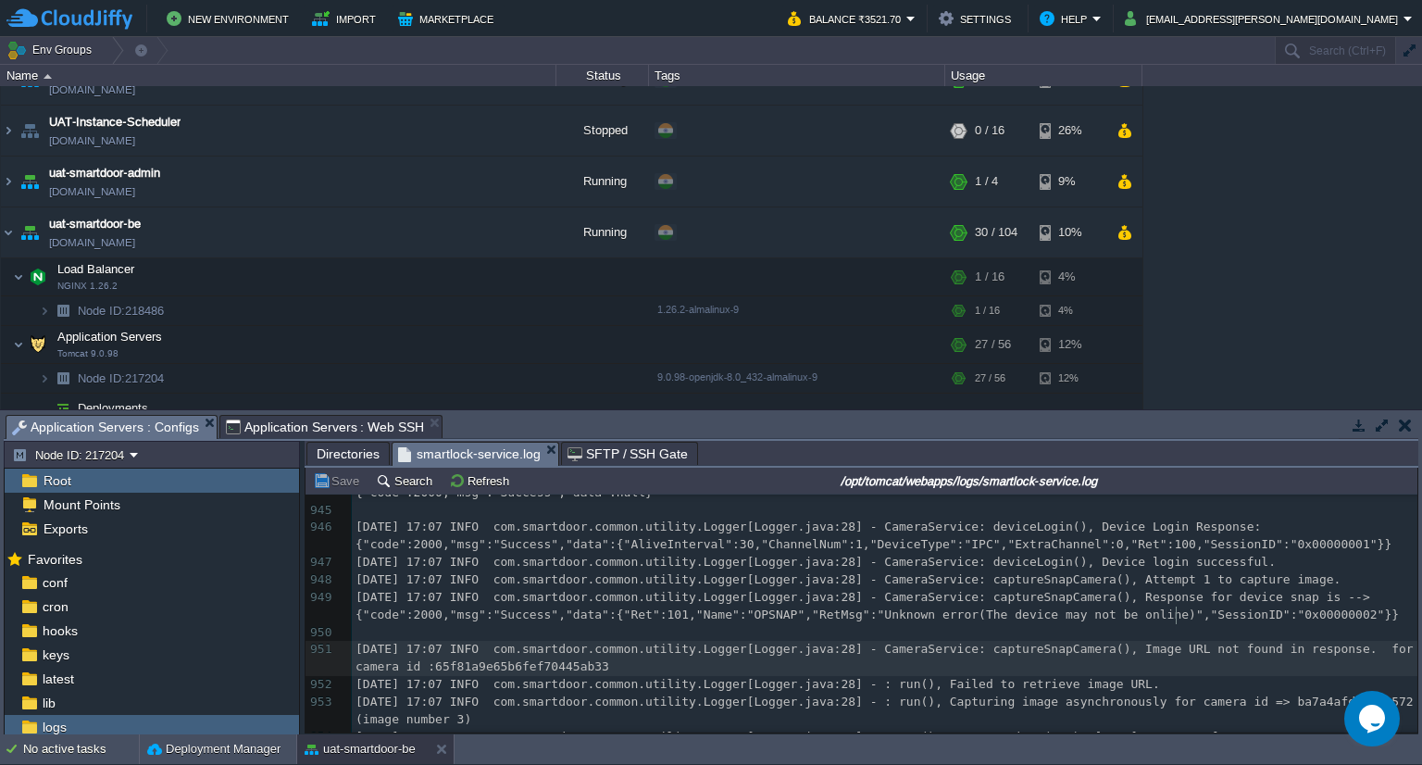
click at [1177, 621] on div "x [DATE] 13:33 INFO com.smartdoor.smartlock.SmartlockserviceApplication[SpringA…" at bounding box center [885, 213] width 1066 height 1099
type textarea "not"
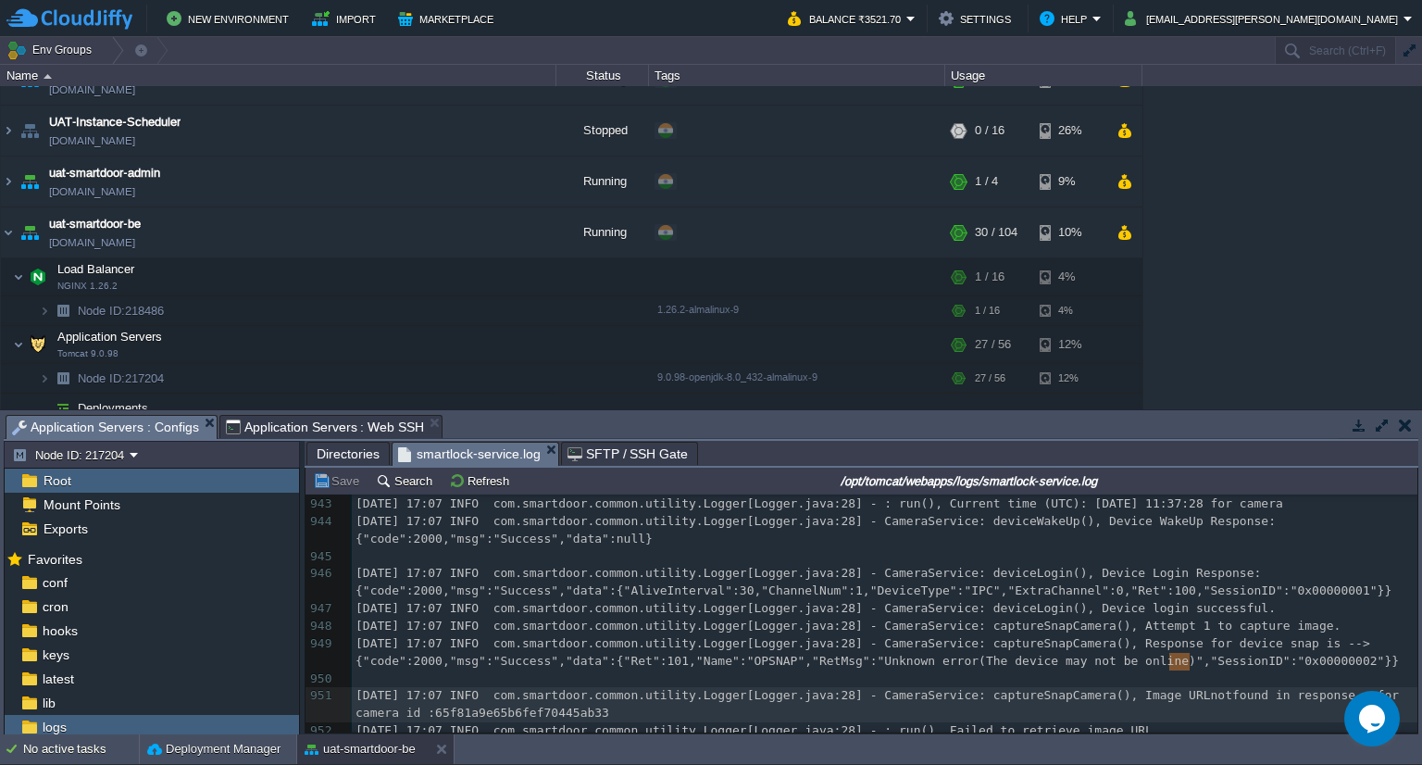
scroll to position [27821, 0]
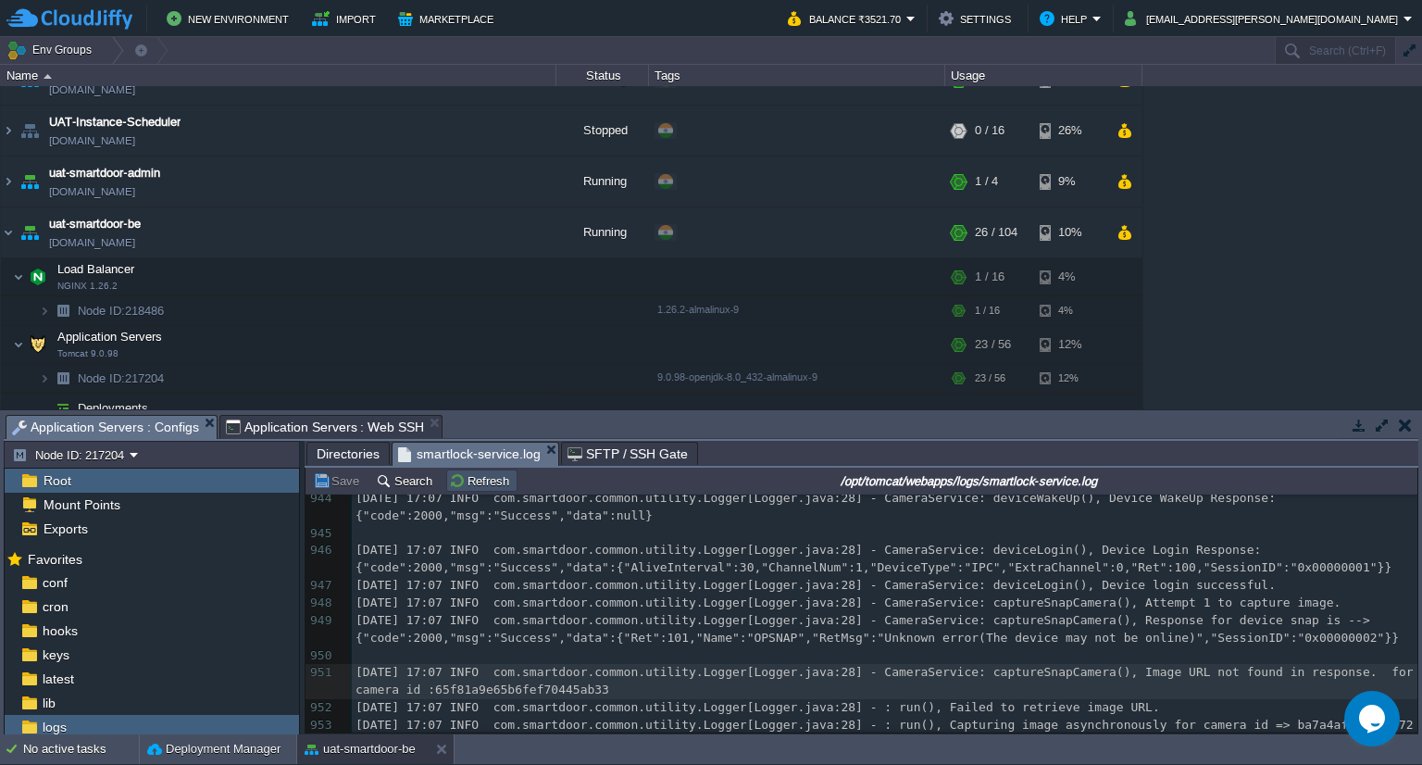
click at [458, 482] on button "Refresh" at bounding box center [482, 480] width 66 height 17
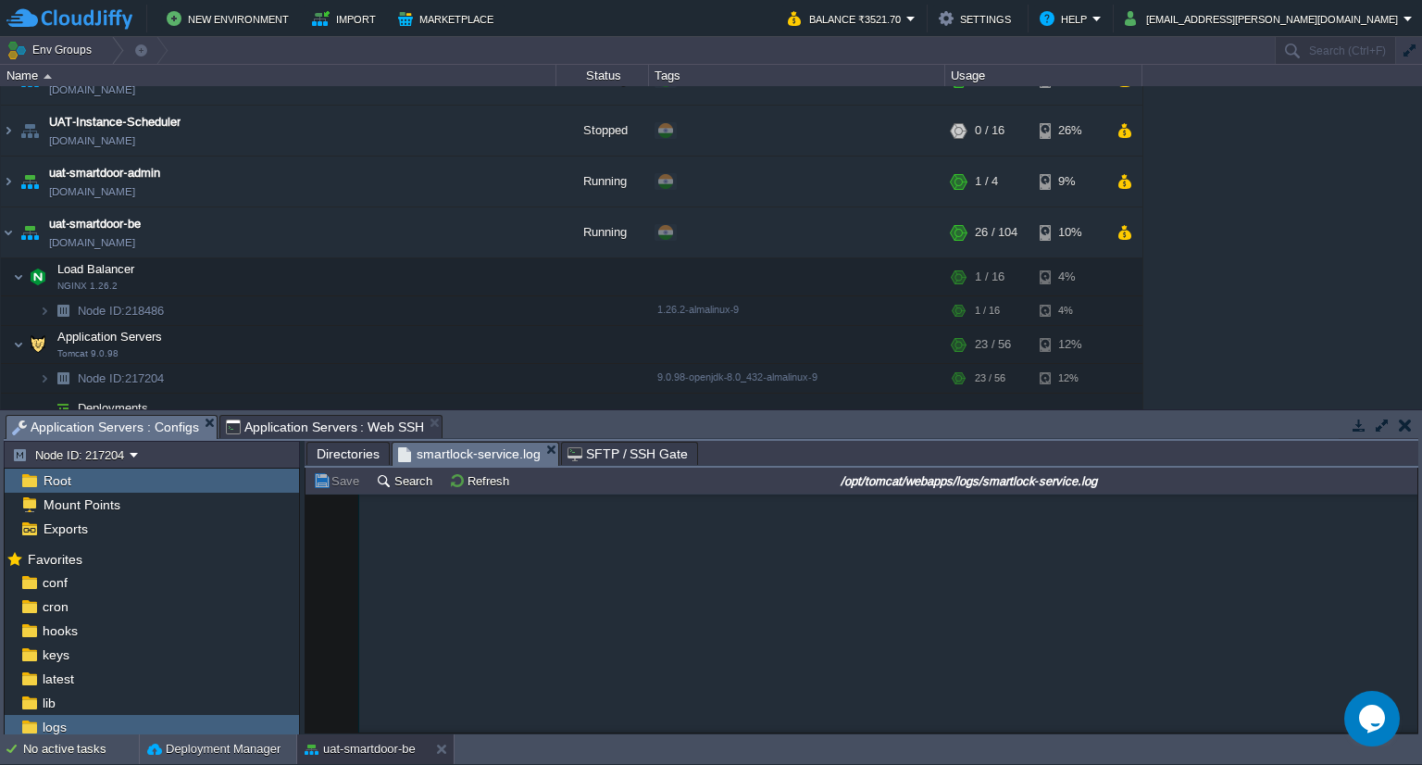
scroll to position [38881, 0]
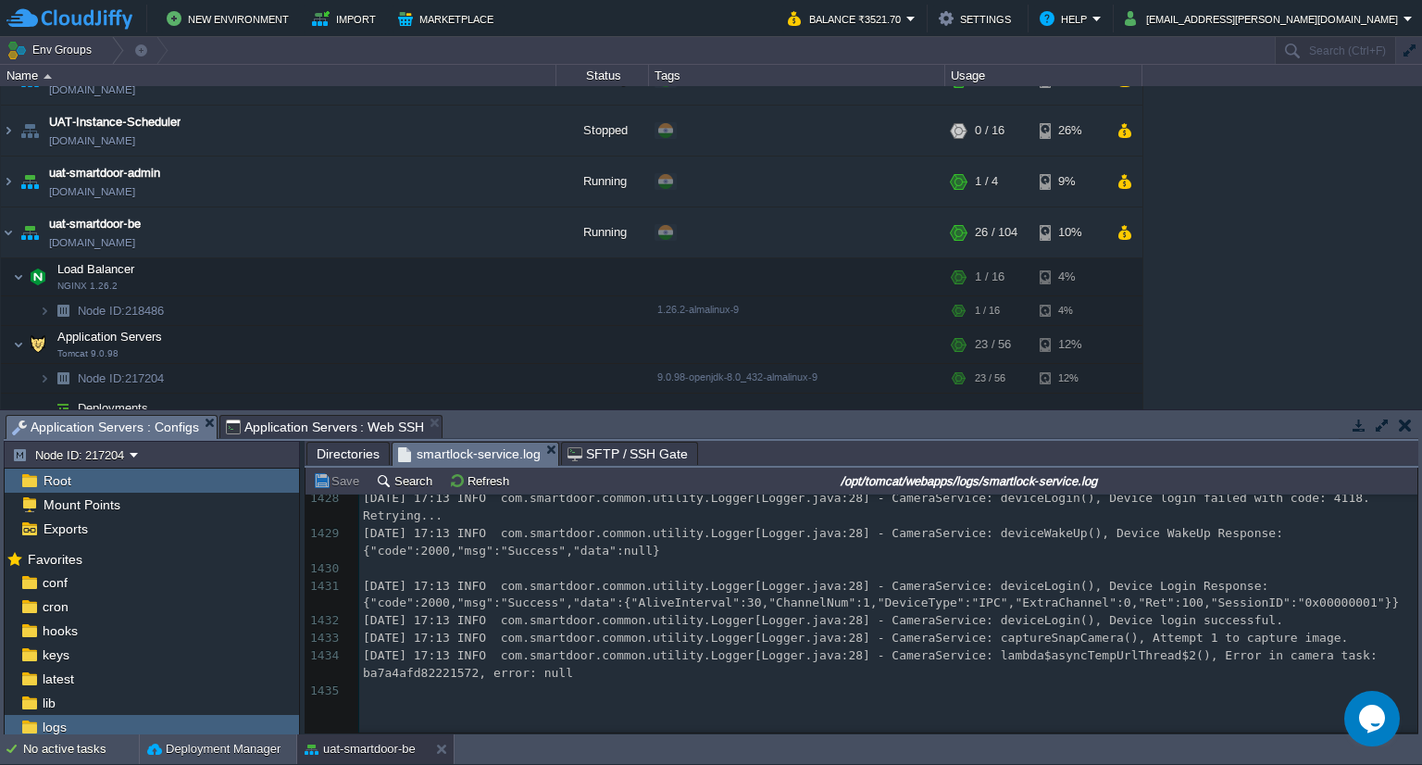
click at [1143, 644] on span "[DATE] 17:13 INFO com.smartdoor.common.utility.Logger[Logger.java:28] - CameraS…" at bounding box center [855, 638] width 985 height 14
click at [1141, 644] on span "[DATE] 17:13 INFO com.smartdoor.common.utility.Logger[Logger.java:28] - CameraS…" at bounding box center [855, 638] width 985 height 14
click at [681, 571] on div "1435 [DATE] 13:33 INFO com.smartdoor.smartlock.SmartlockserviceApplication[Spri…" at bounding box center [888, 246] width 1058 height 907
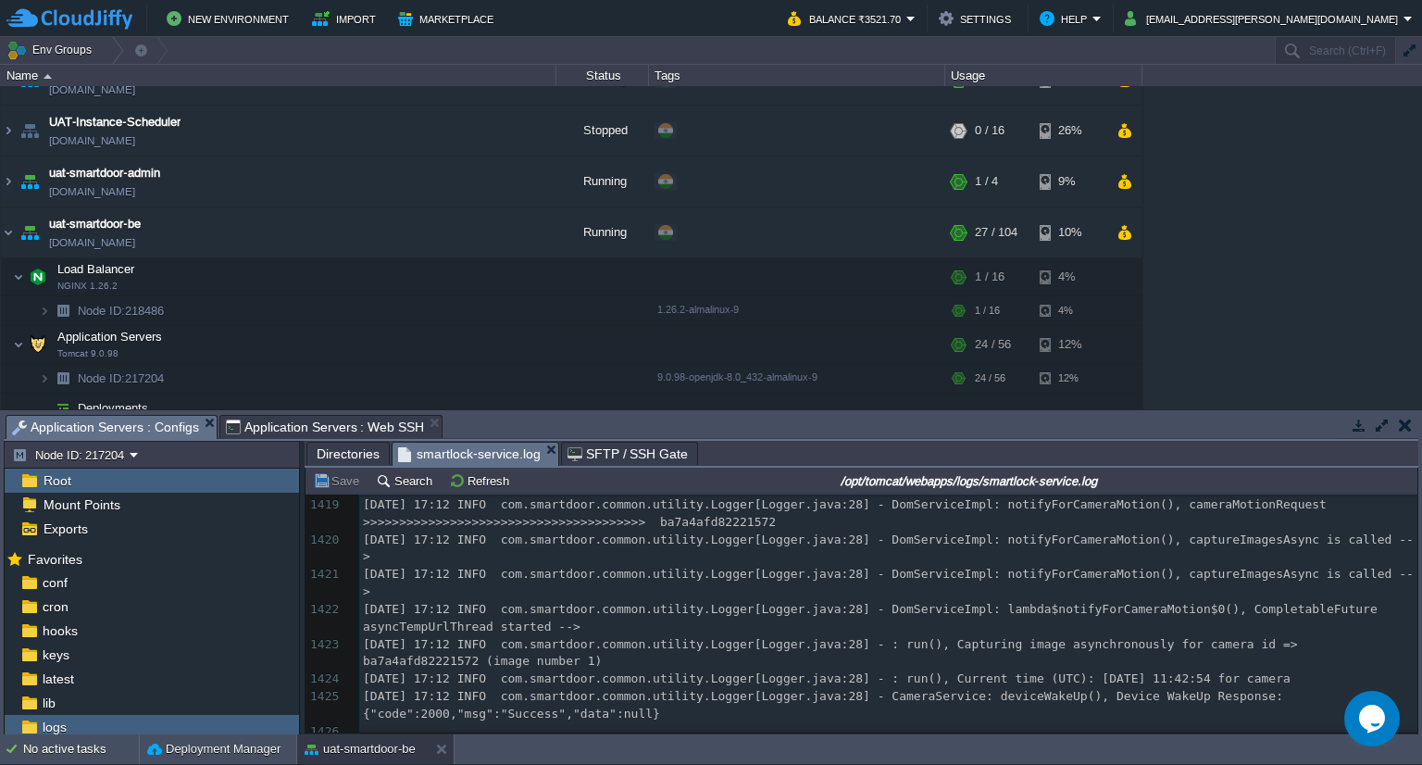
scroll to position [38588, 0]
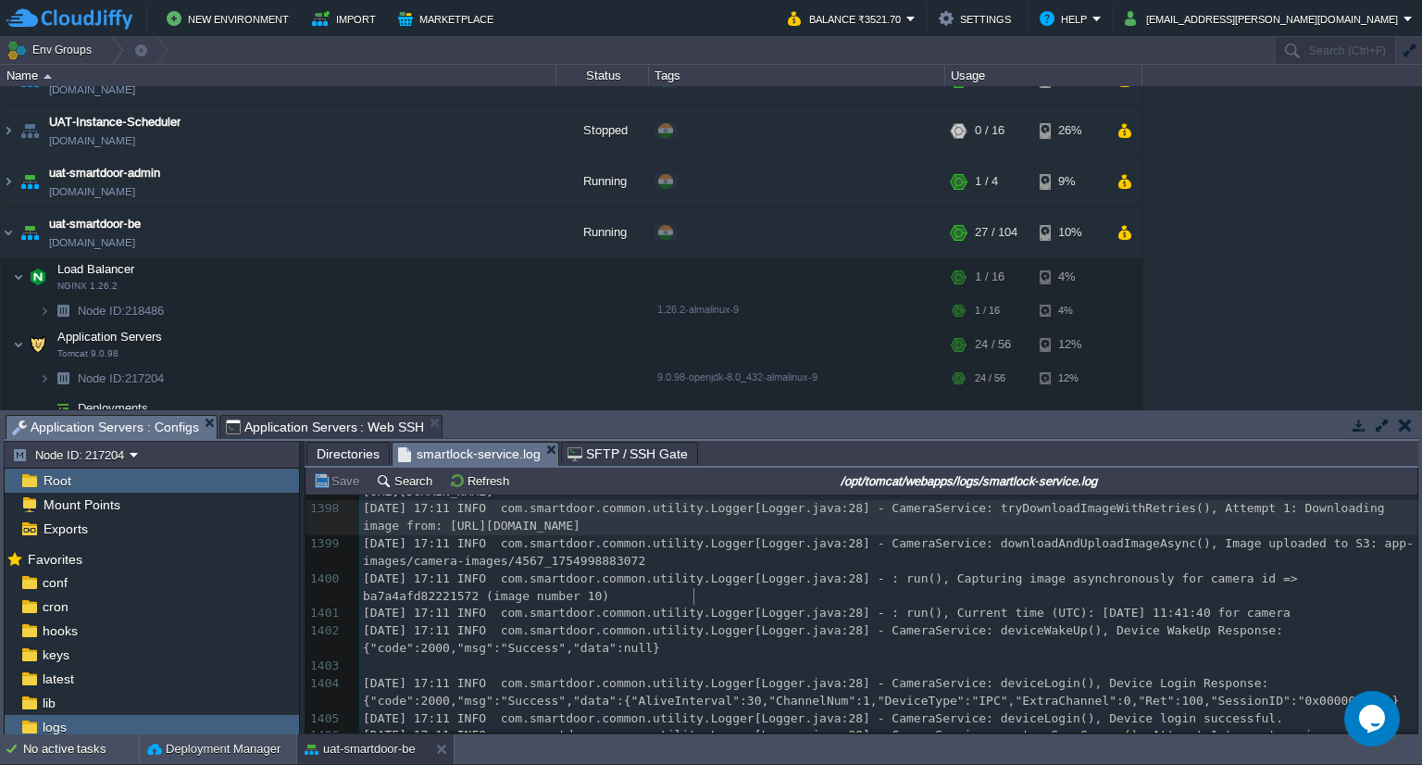
click at [691, 532] on span "[DATE] 17:11 INFO com.smartdoor.common.utility.Logger[Logger.java:28] - CameraS…" at bounding box center [877, 516] width 1029 height 31
type textarea "[DATE] 17:11 INFO com.smartdoor.common.utility.Logger[Logger.java:28] - CameraS…"
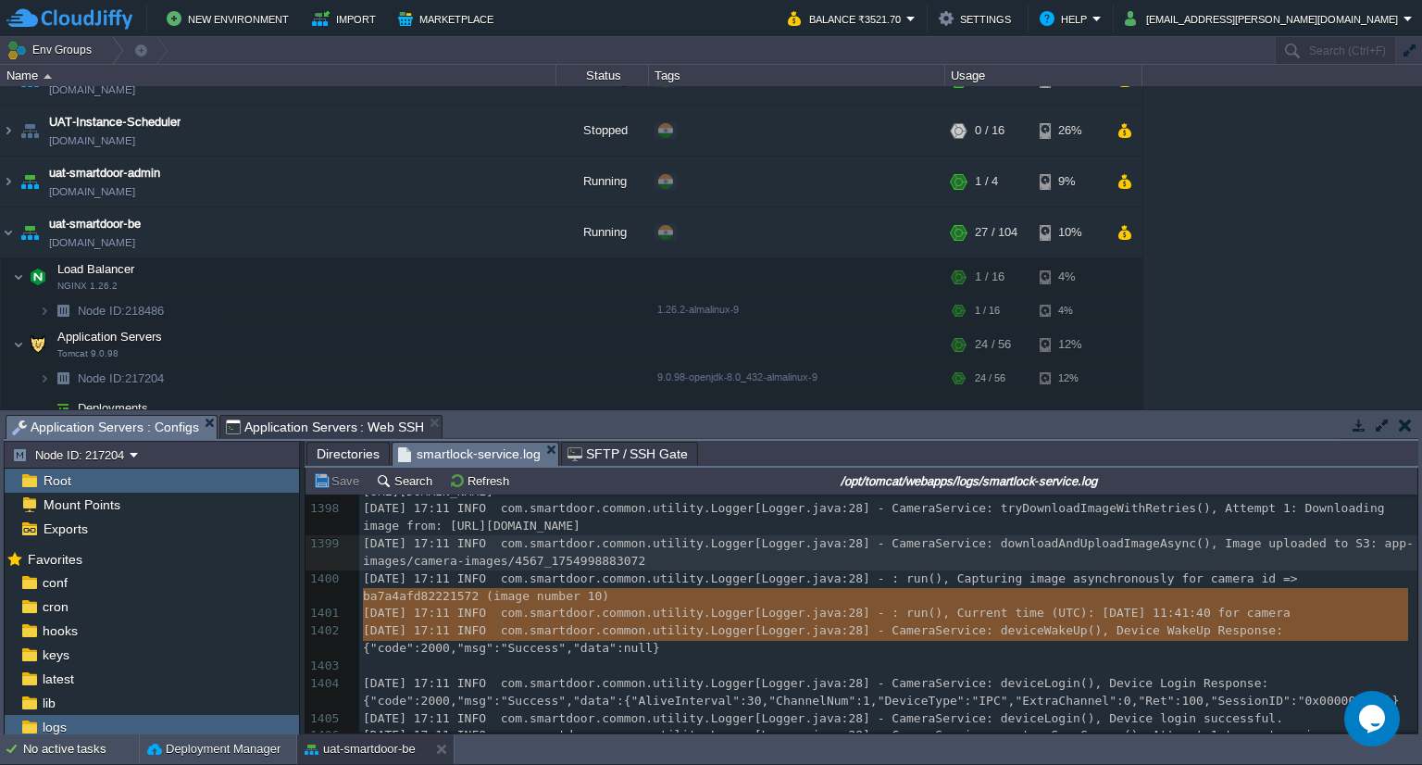
click at [691, 532] on span "[DATE] 17:11 INFO com.smartdoor.common.utility.Logger[Logger.java:28] - CameraS…" at bounding box center [877, 516] width 1029 height 31
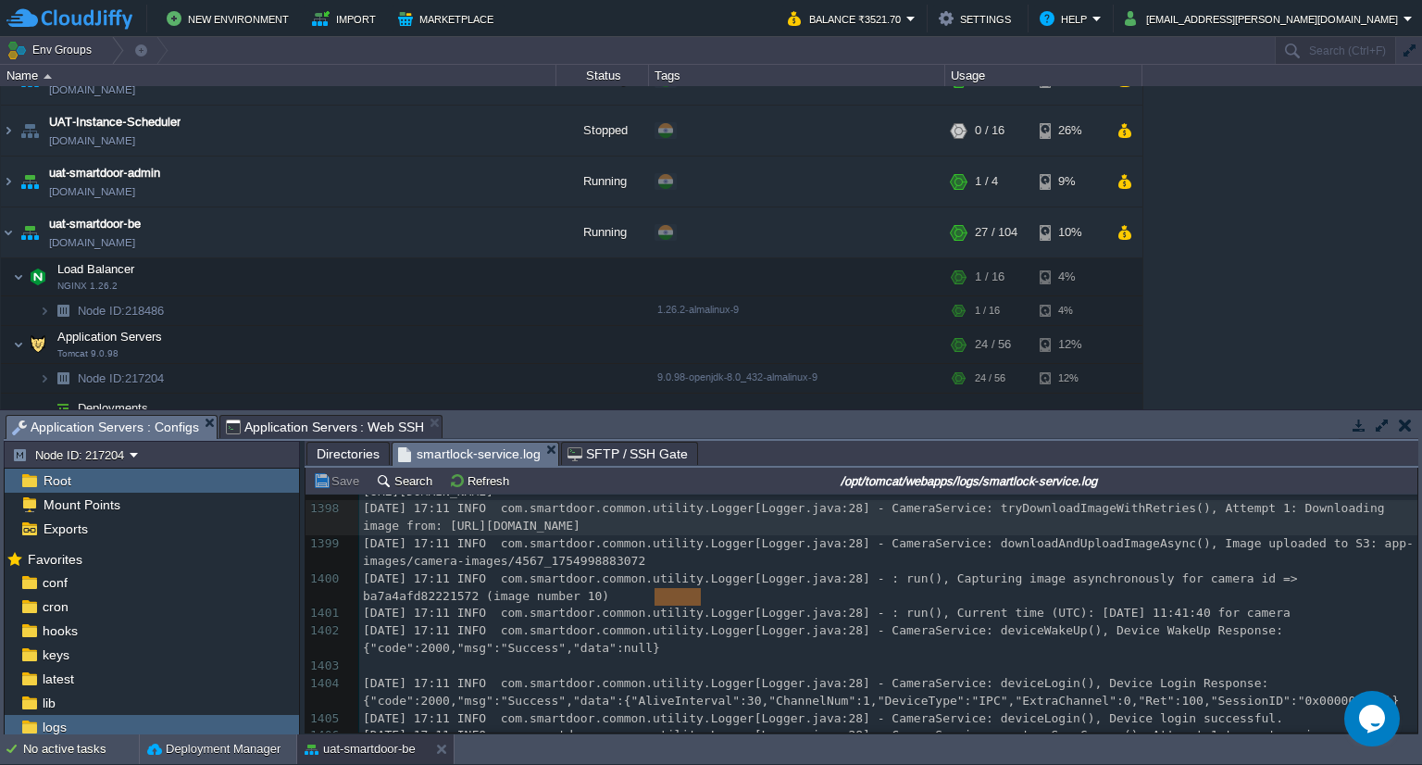
type textarea "[DATE] 17:11 INFO com.smartdoor.common.utility.Logger[Logger.java:28] - CameraS…"
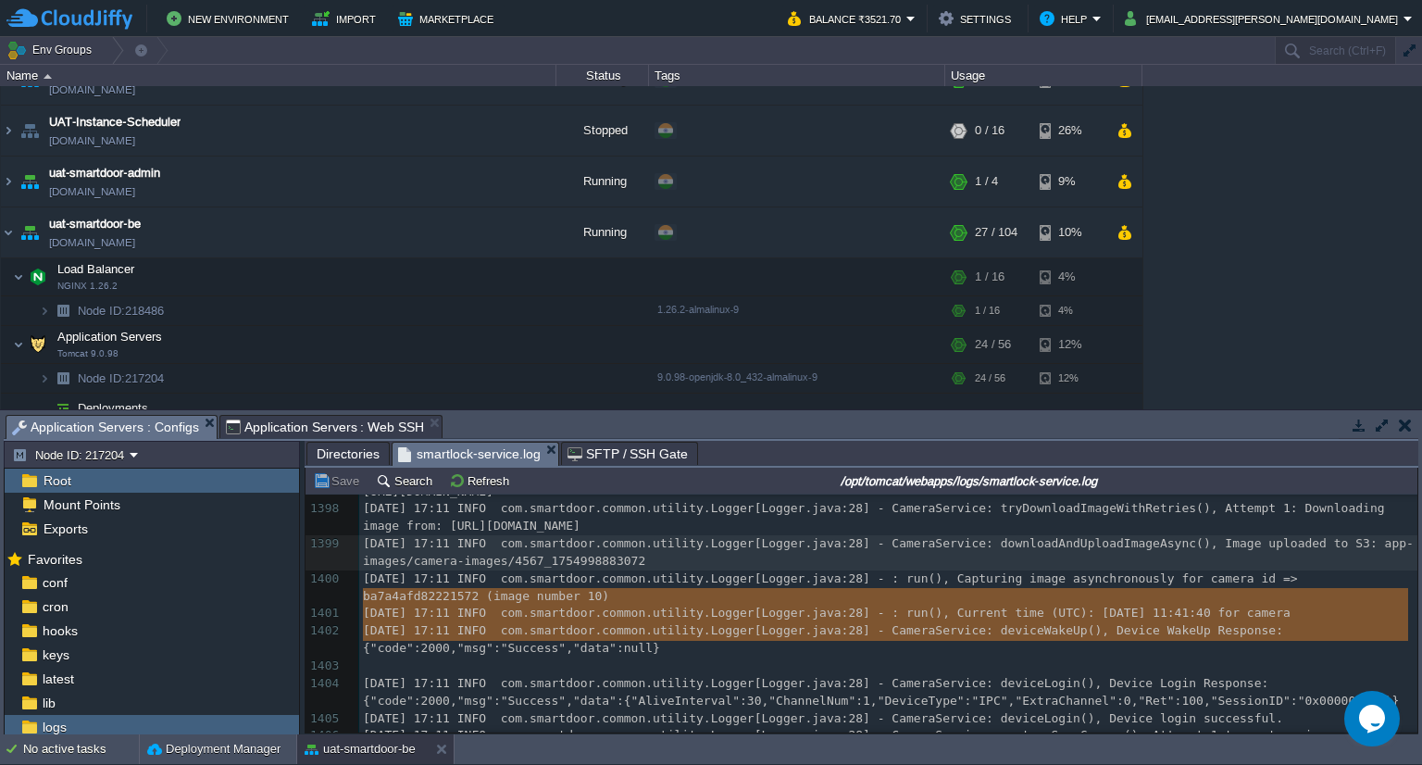
click at [691, 532] on span "[DATE] 17:11 INFO com.smartdoor.common.utility.Logger[Logger.java:28] - CameraS…" at bounding box center [877, 516] width 1029 height 31
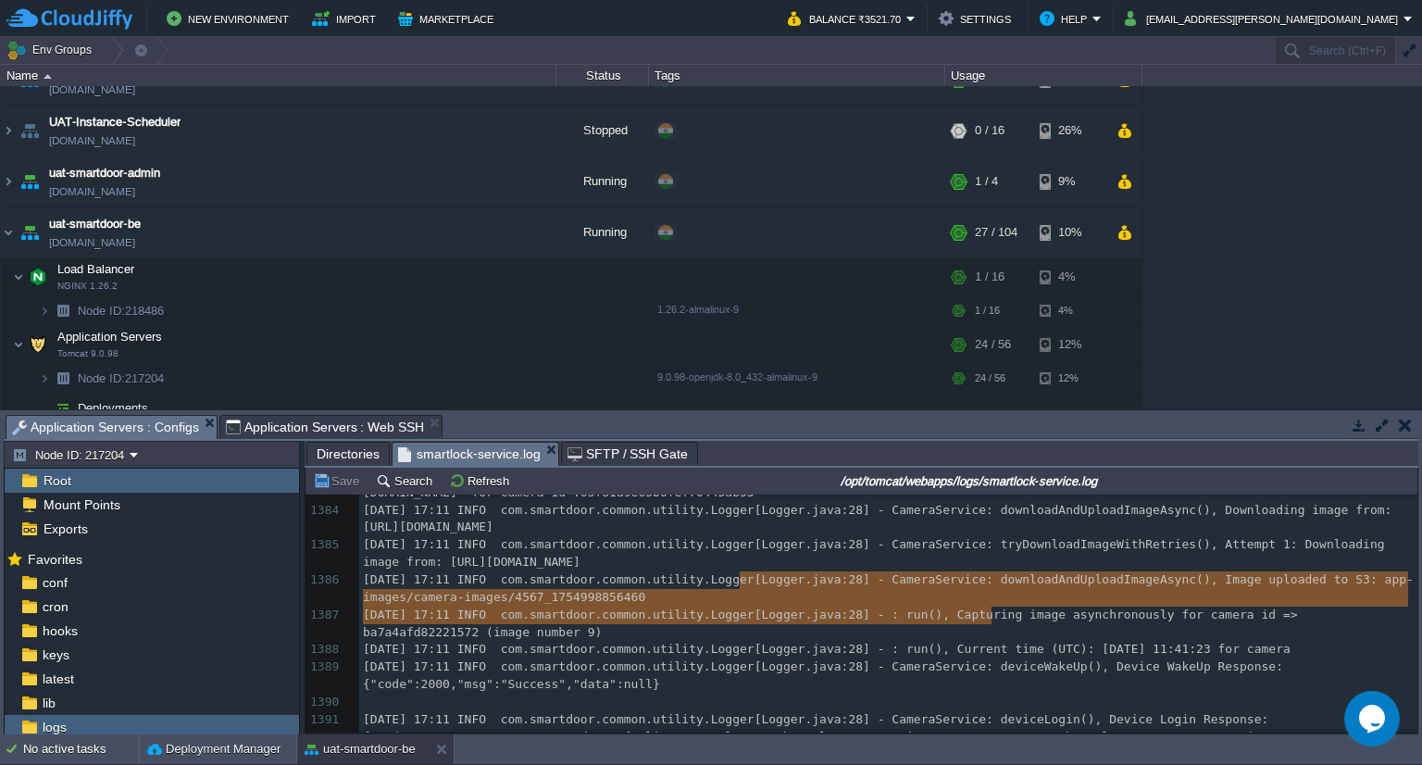
type textarea "[URL][DOMAIN_NAME]"
drag, startPoint x: 993, startPoint y: 619, endPoint x: 736, endPoint y: 579, distance: 259.5
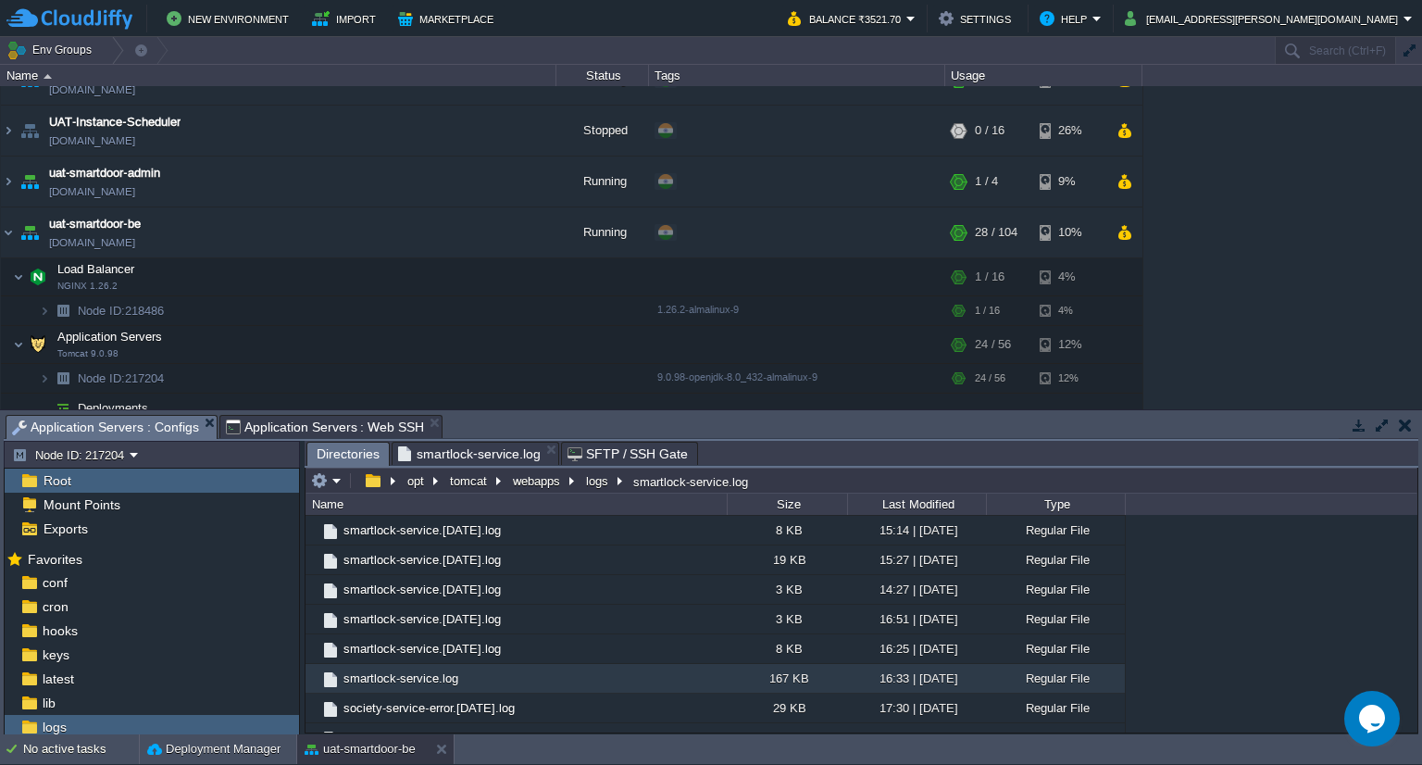
click at [353, 459] on span "Directories" at bounding box center [348, 454] width 63 height 23
click at [536, 489] on button "webapps" at bounding box center [537, 480] width 55 height 17
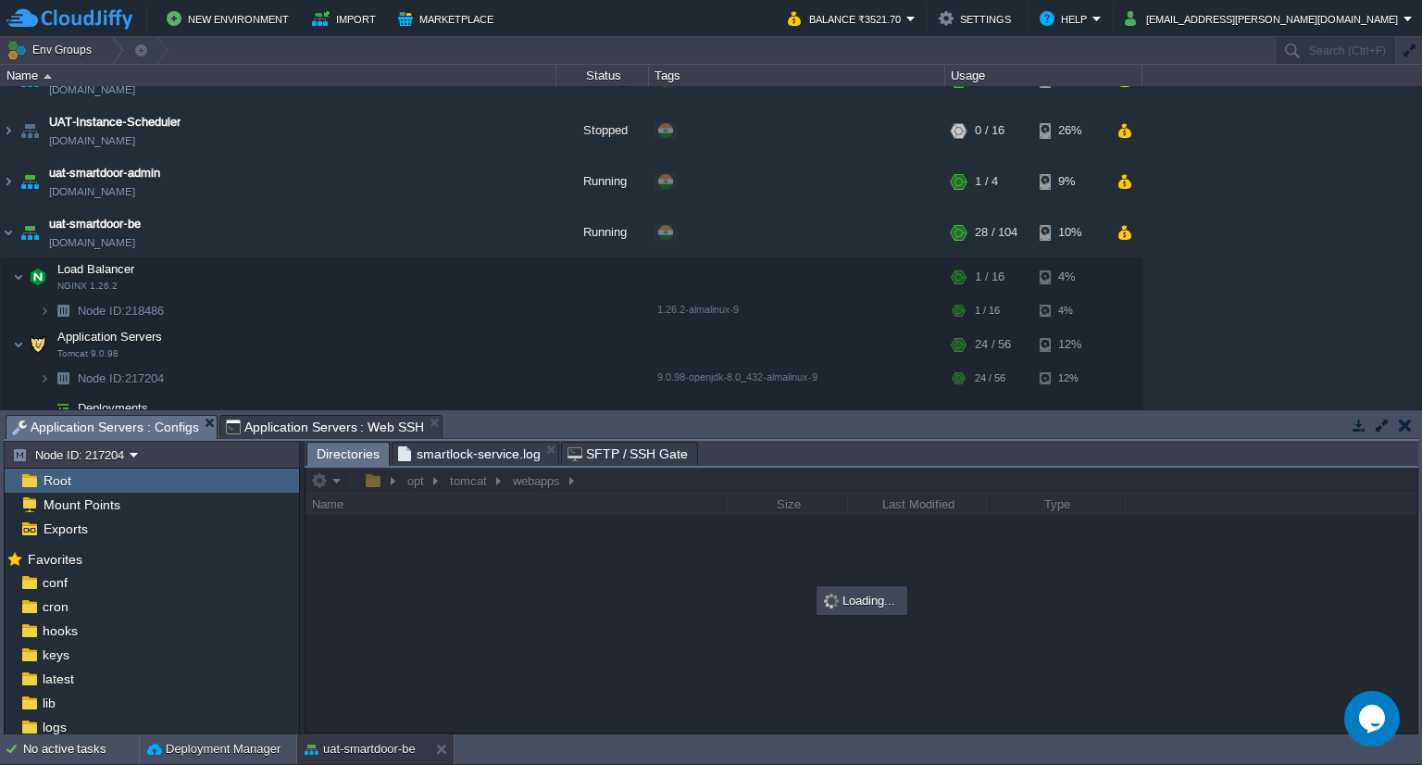
scroll to position [0, 0]
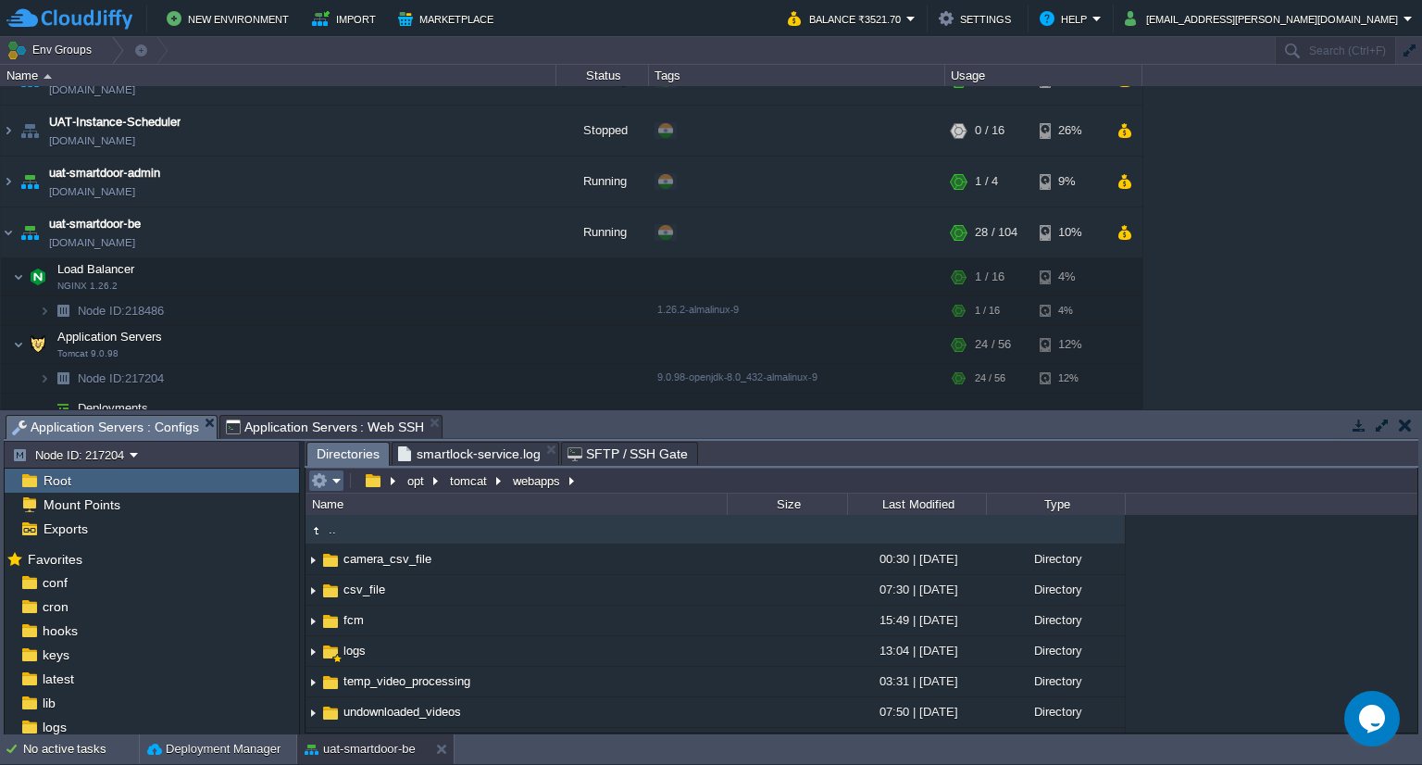
click at [336, 485] on em at bounding box center [326, 480] width 31 height 17
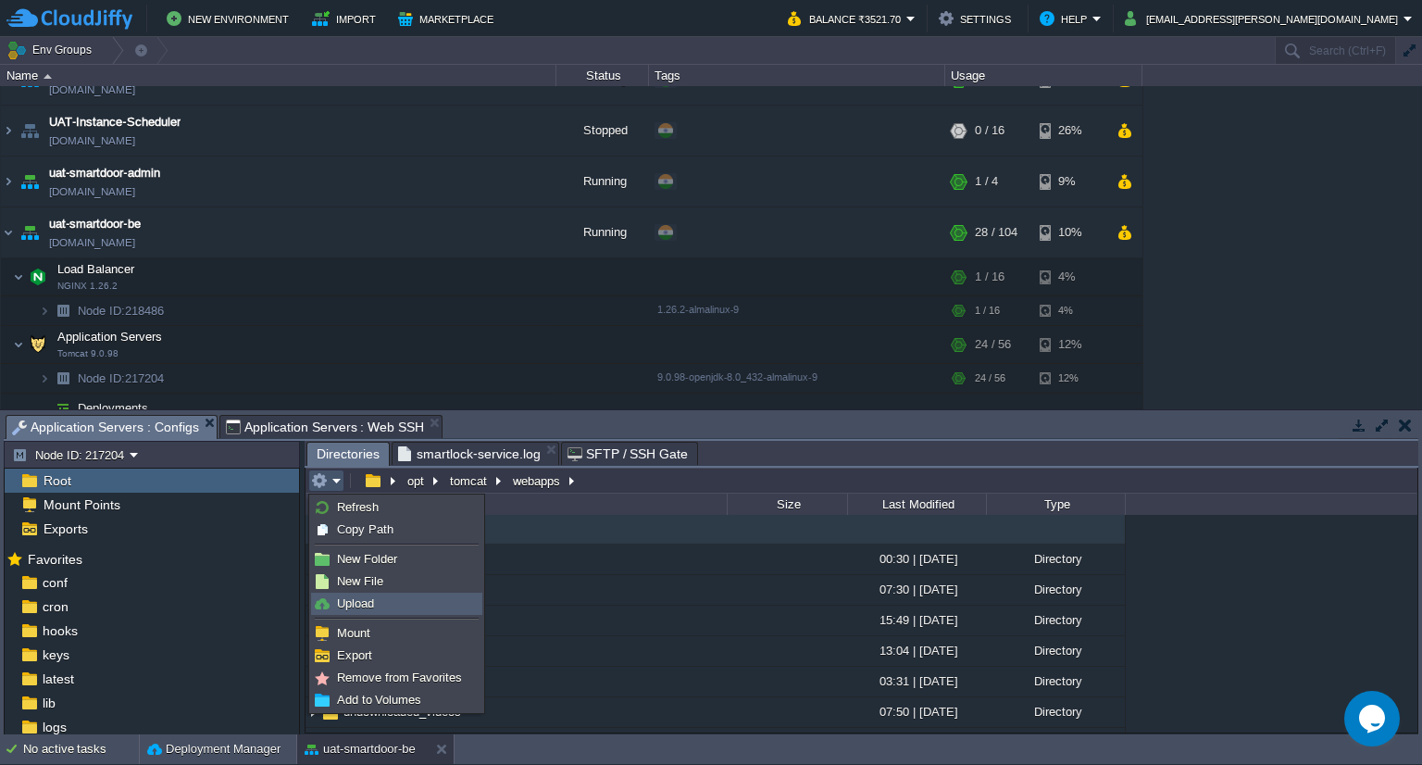
click at [381, 594] on link "Upload" at bounding box center [396, 604] width 169 height 20
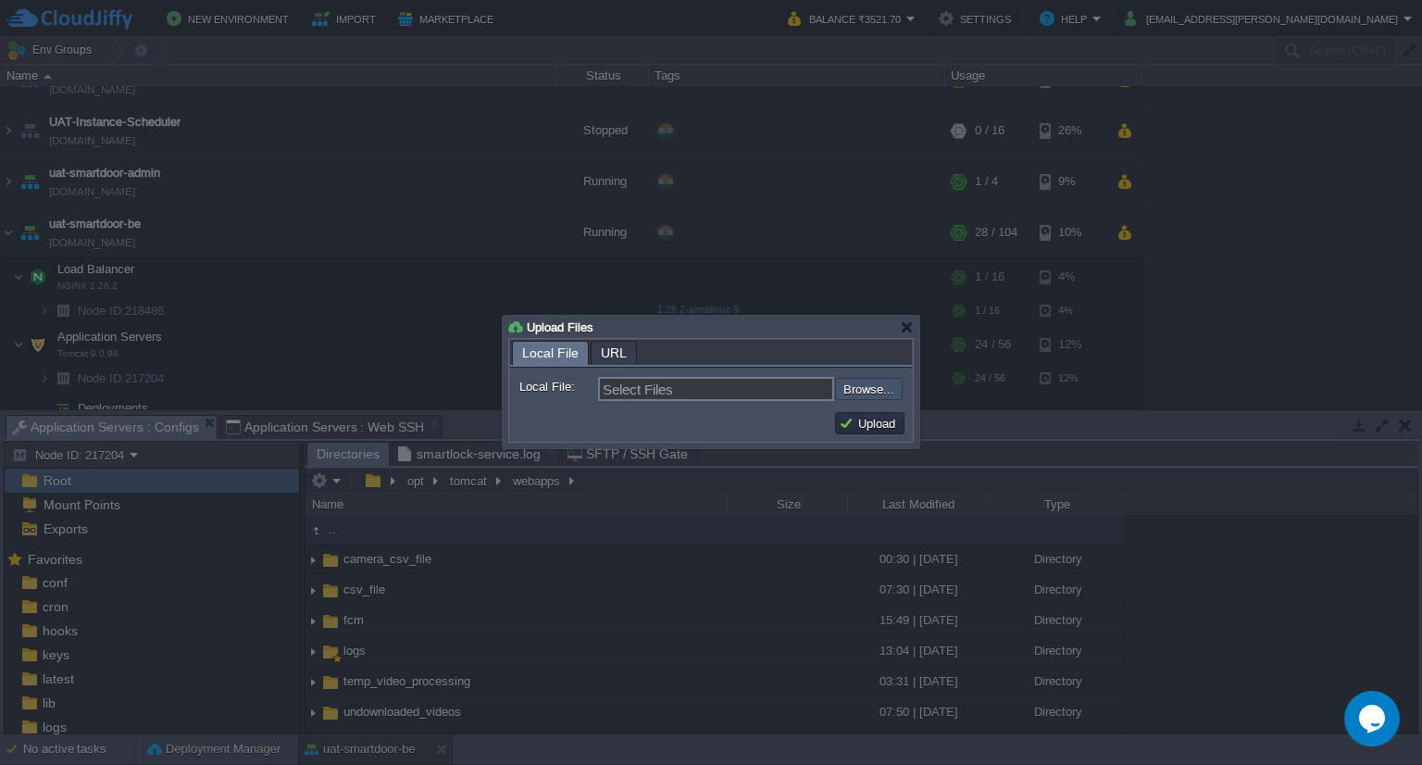
click at [866, 396] on input "file" at bounding box center [786, 389] width 234 height 22
type input "C:\fakepath\smartdoor-smartlockservice-1.1.1-SNAPSHOT.jar"
type input "smartdoor-smartlockservice-1.1.1-SNAPSHOT.jar"
click at [893, 418] on button "Upload" at bounding box center [870, 423] width 62 height 17
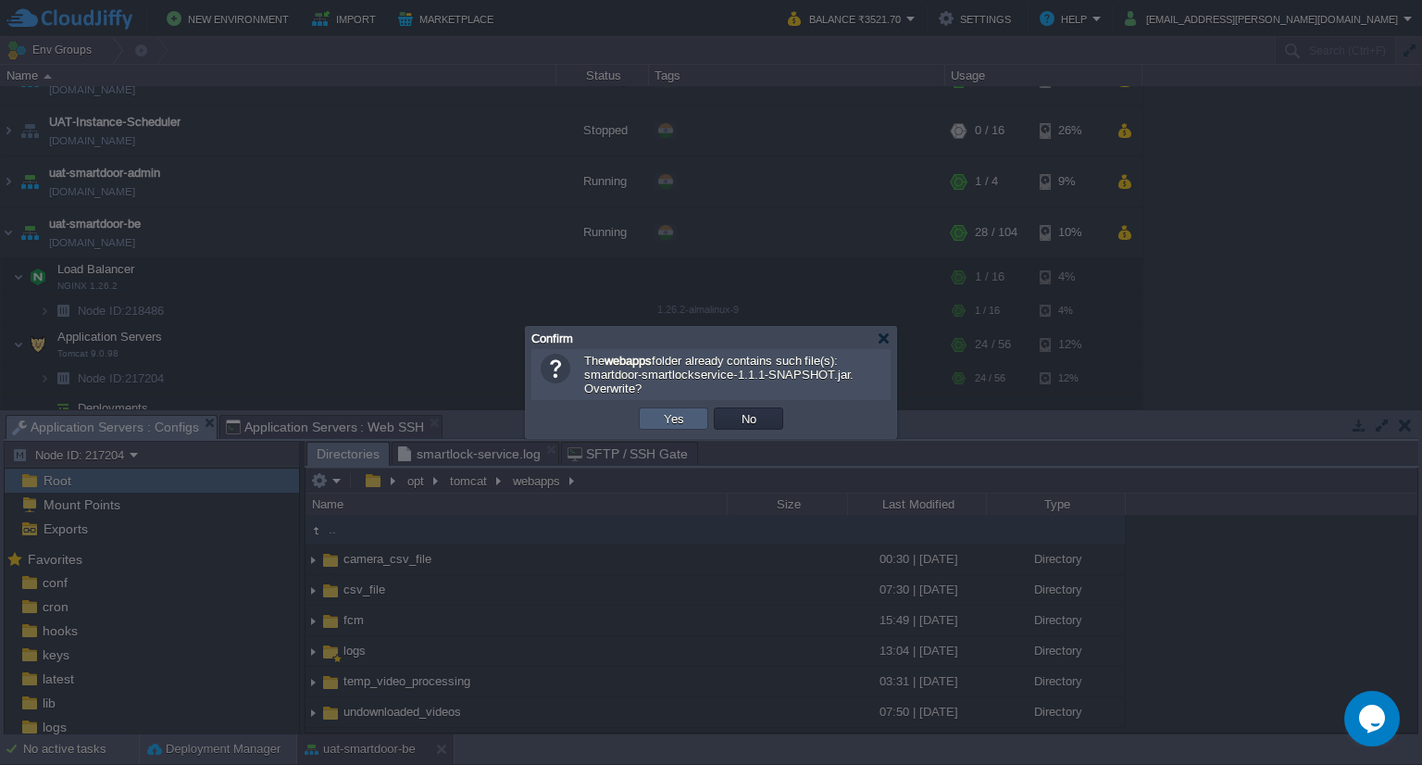
click at [701, 419] on td "Yes" at bounding box center [673, 418] width 69 height 22
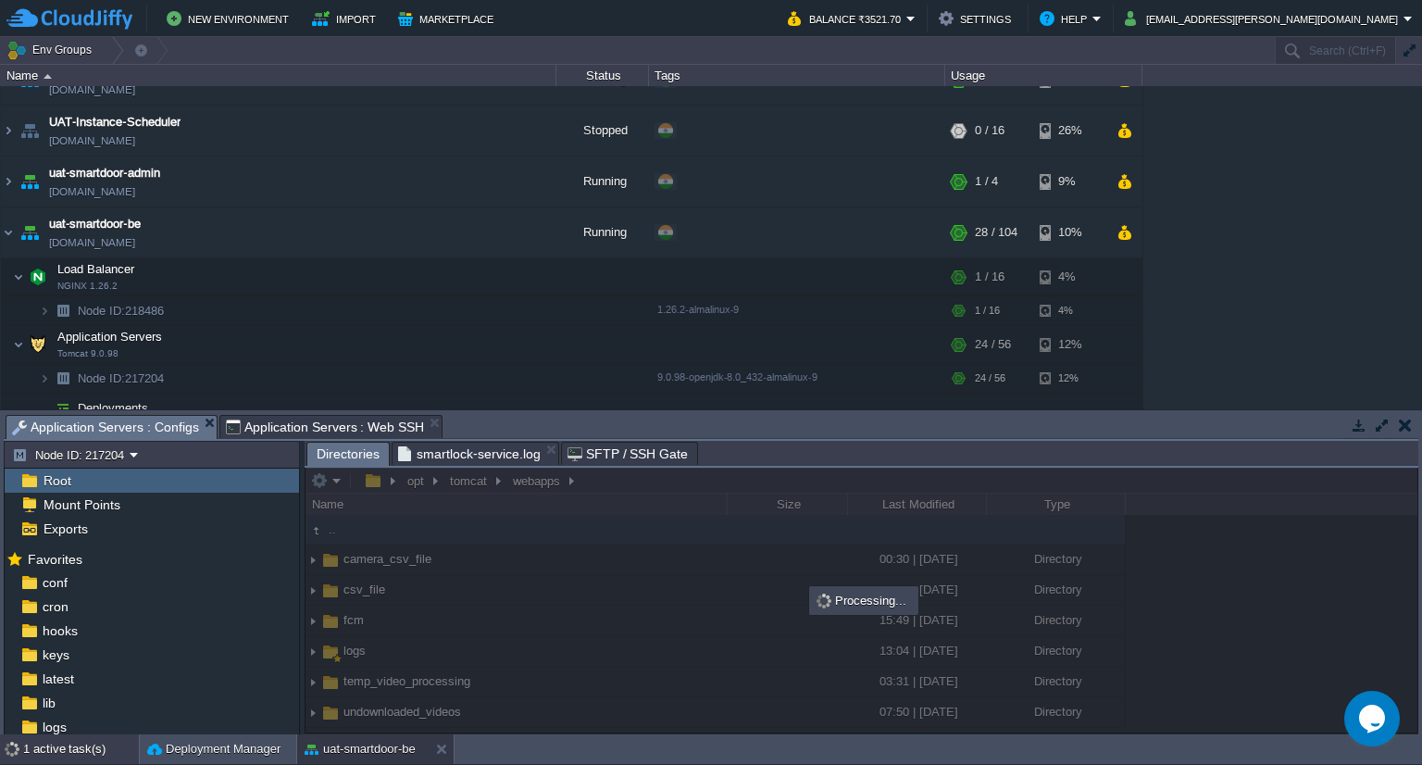
click at [70, 752] on div "1 active task(s)" at bounding box center [81, 749] width 116 height 30
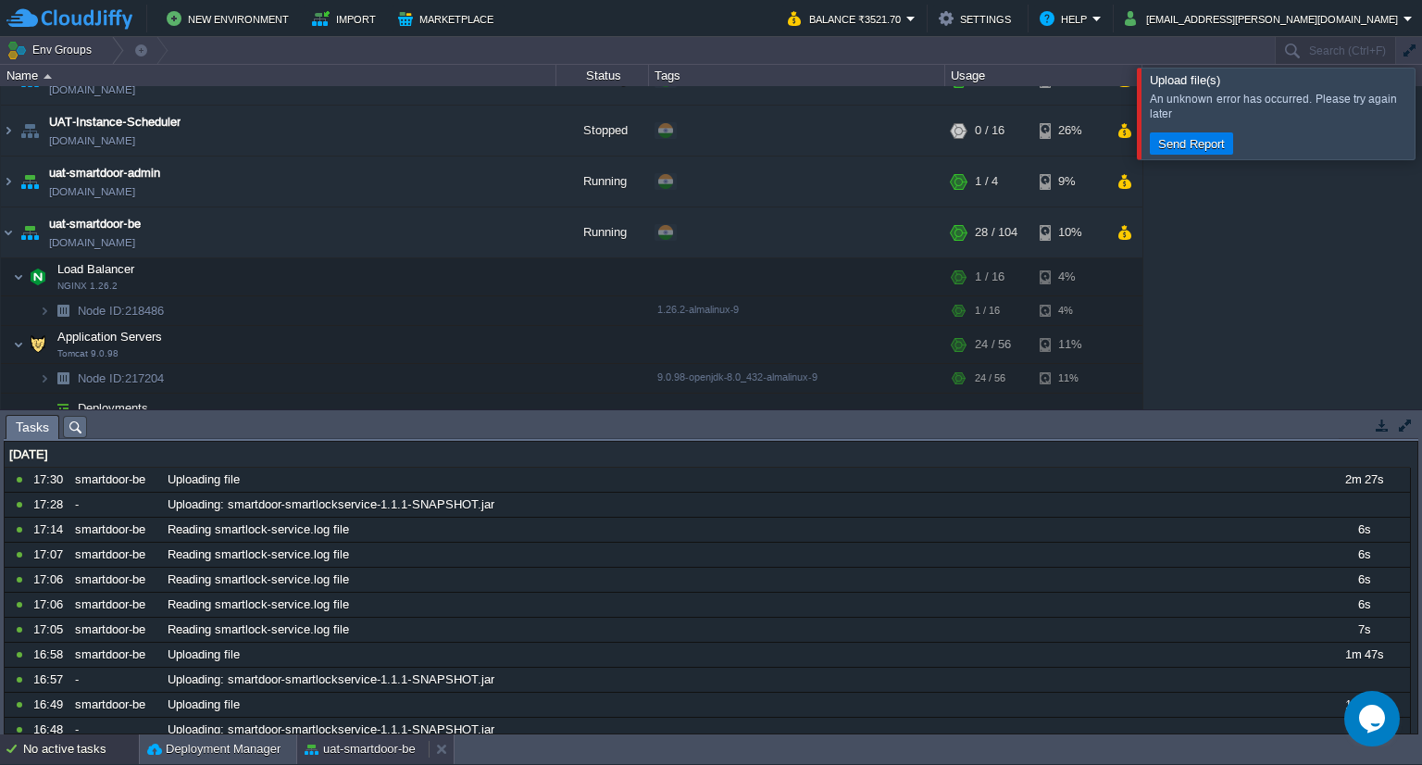
click at [398, 740] on button "uat-smartdoor-be" at bounding box center [360, 749] width 111 height 19
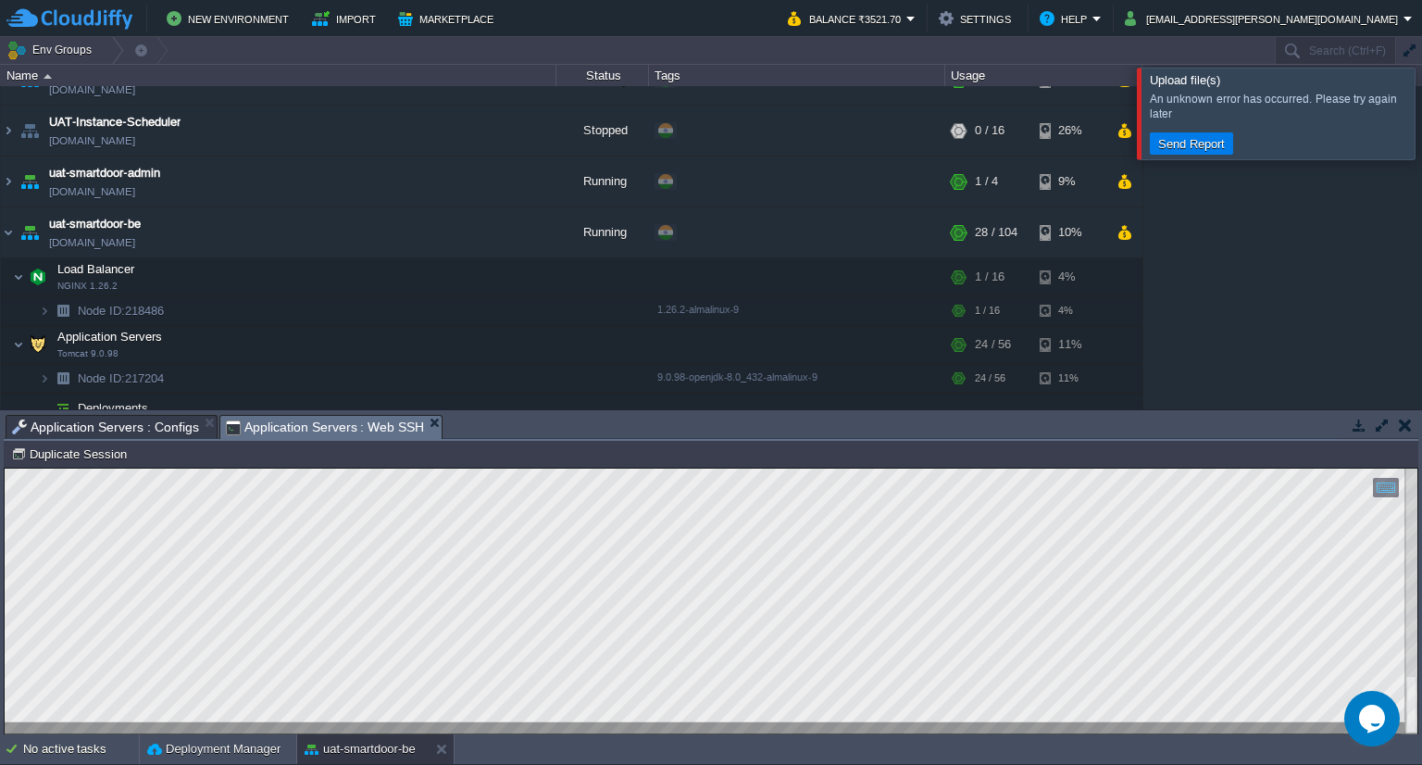
click at [344, 426] on span "Application Servers : Web SSH" at bounding box center [325, 427] width 199 height 23
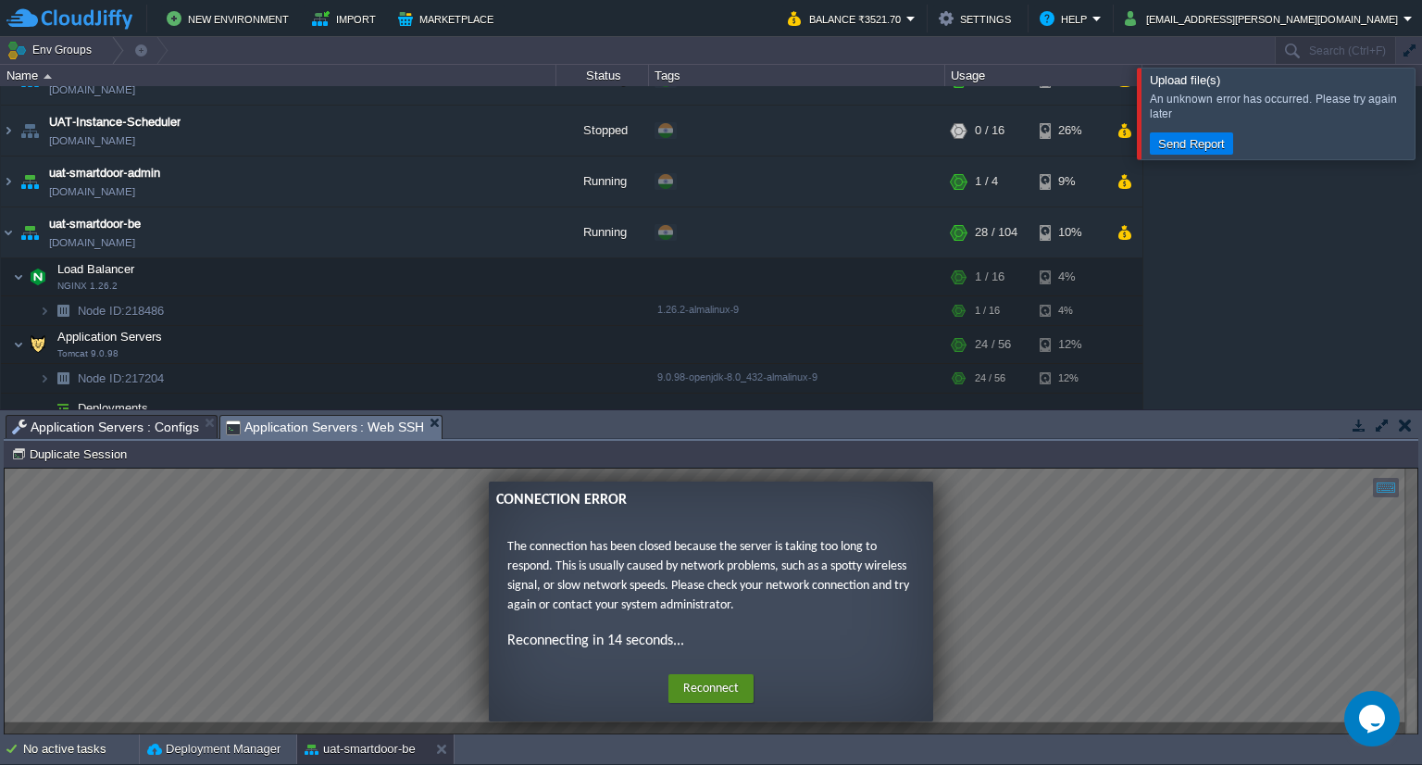
click at [727, 681] on button "Reconnect" at bounding box center [711, 689] width 85 height 30
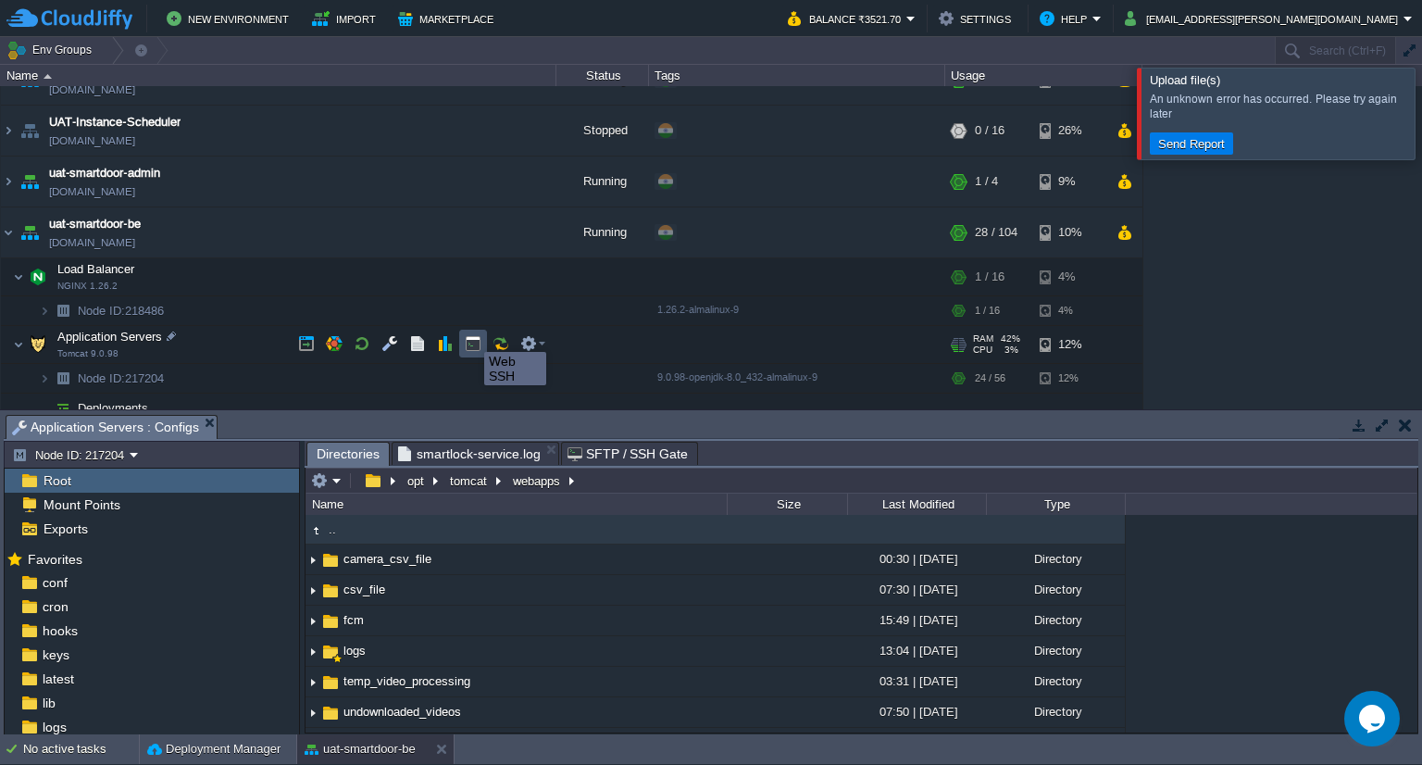
click at [470, 335] on button "button" at bounding box center [473, 343] width 17 height 17
